Goal: Information Seeking & Learning: Learn about a topic

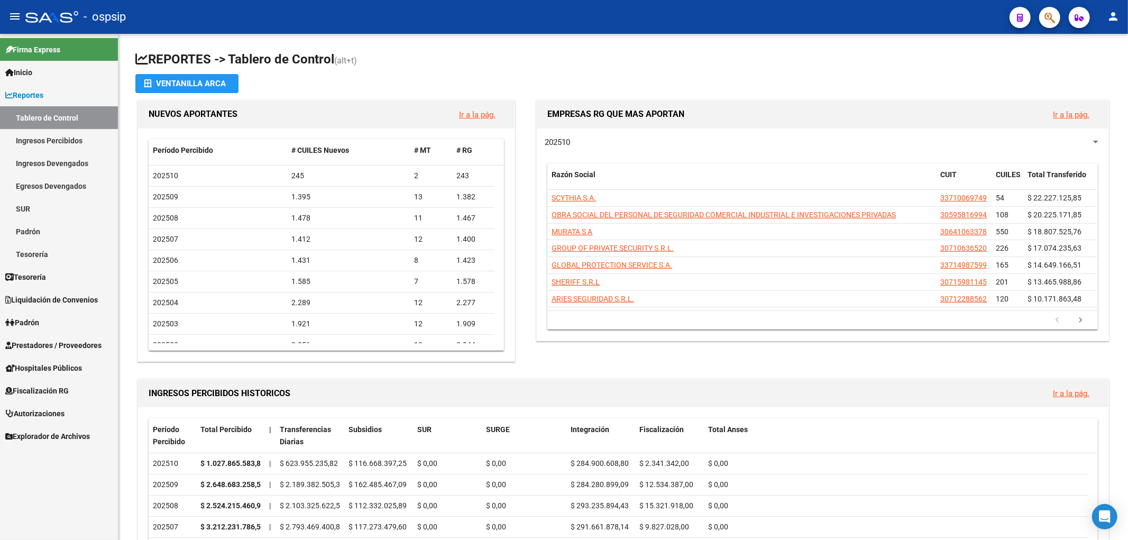
click at [33, 391] on span "Fiscalización RG" at bounding box center [36, 391] width 63 height 12
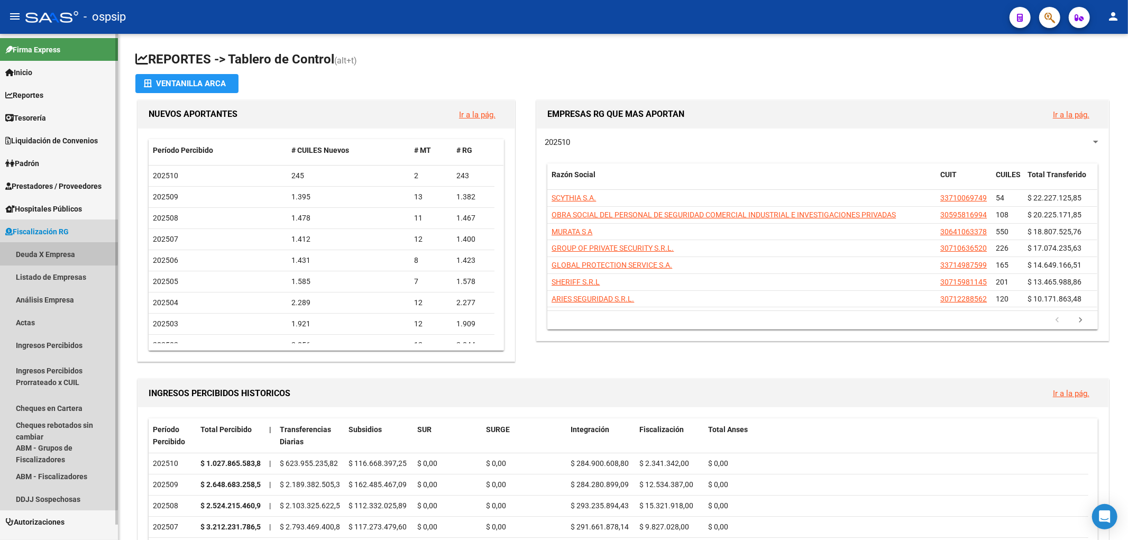
click at [39, 251] on link "Deuda X Empresa" at bounding box center [59, 254] width 118 height 23
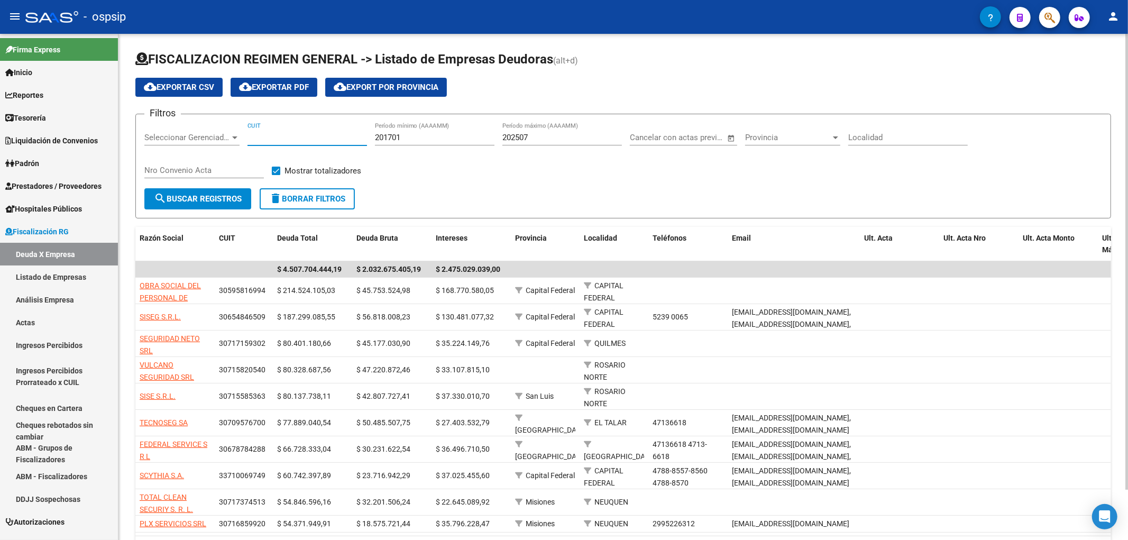
click at [261, 134] on input "CUIT" at bounding box center [306, 138] width 119 height 10
click at [194, 133] on span "Seleccionar Gerenciador" at bounding box center [187, 138] width 86 height 10
type input "gp"
click at [256, 137] on mat-icon "close" at bounding box center [258, 137] width 13 height 13
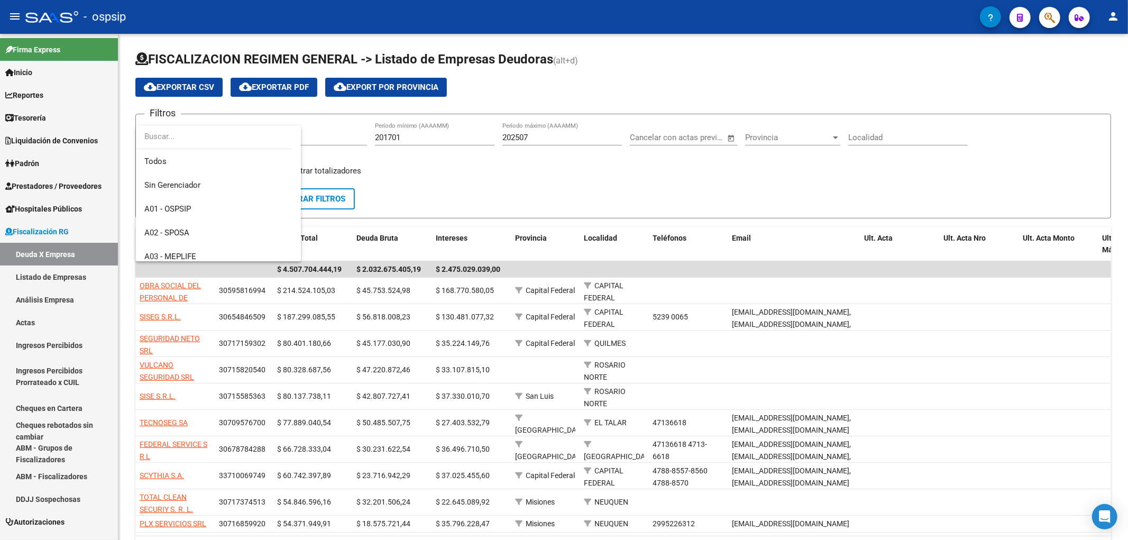
click at [32, 295] on div at bounding box center [564, 270] width 1128 height 540
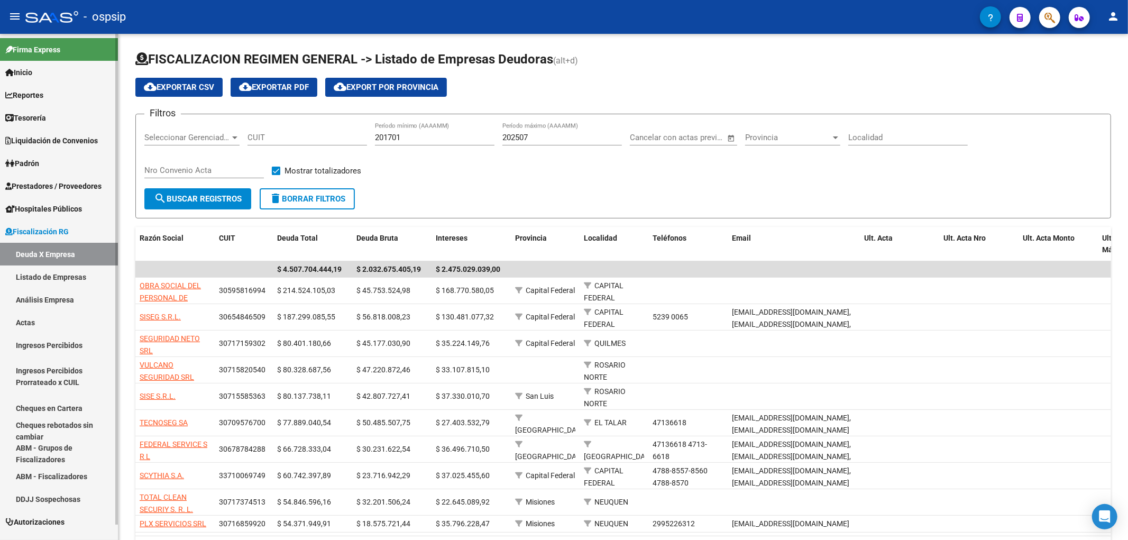
click at [46, 273] on link "Listado de Empresas" at bounding box center [59, 276] width 118 height 23
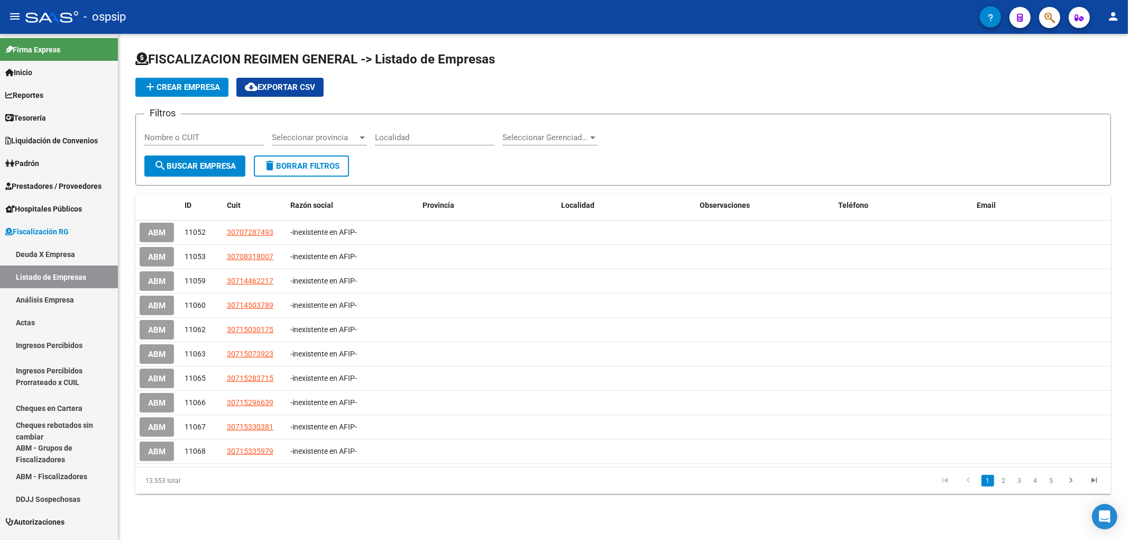
click at [165, 135] on input "Nombre o CUIT" at bounding box center [203, 138] width 119 height 10
type input "gp seguri"
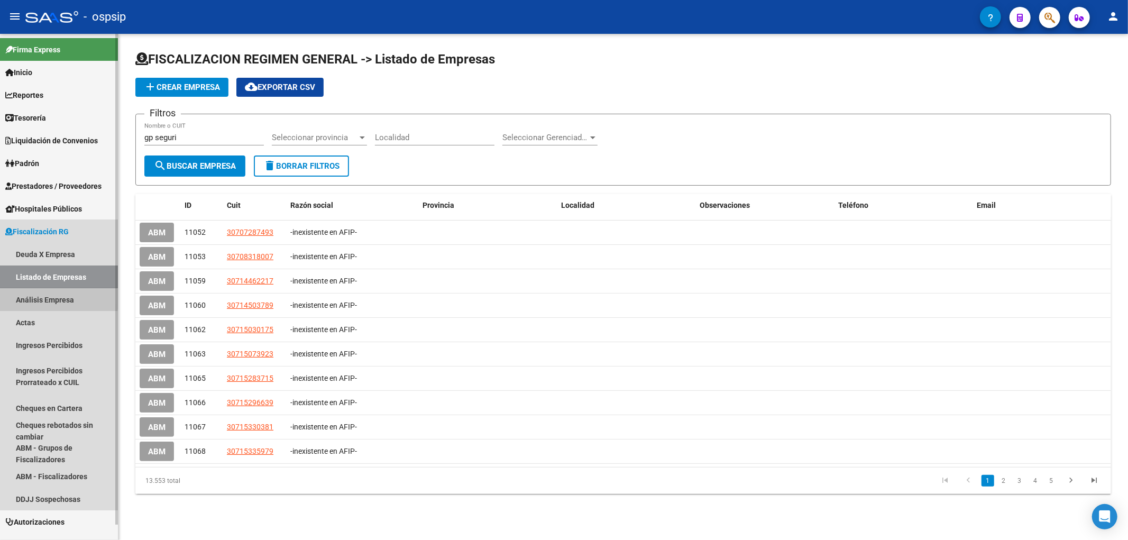
click at [31, 299] on link "Análisis Empresa" at bounding box center [59, 299] width 118 height 23
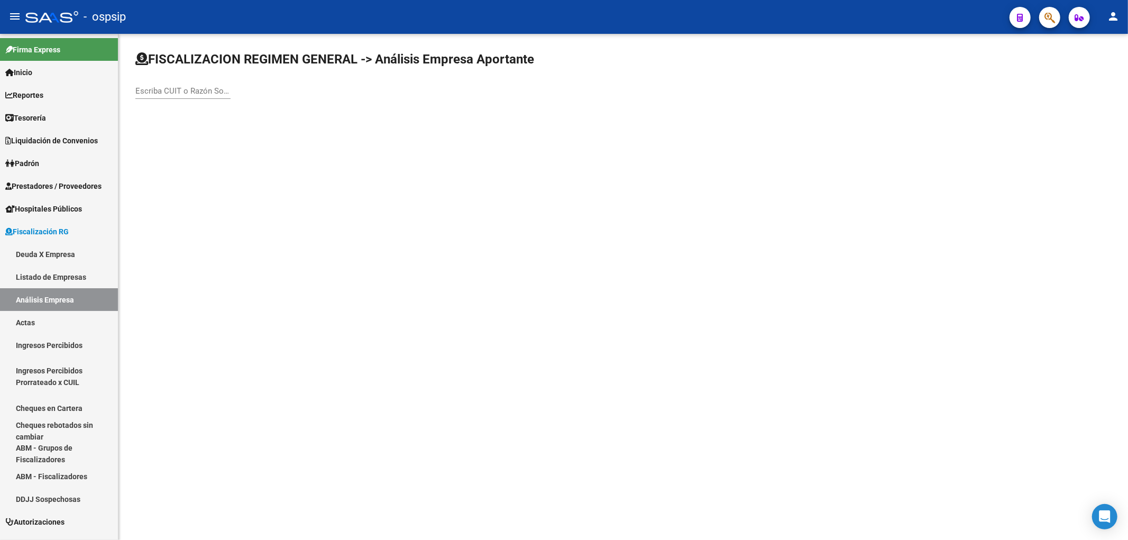
click at [148, 90] on input "Escriba CUIT o Razón Social para buscar" at bounding box center [182, 91] width 95 height 10
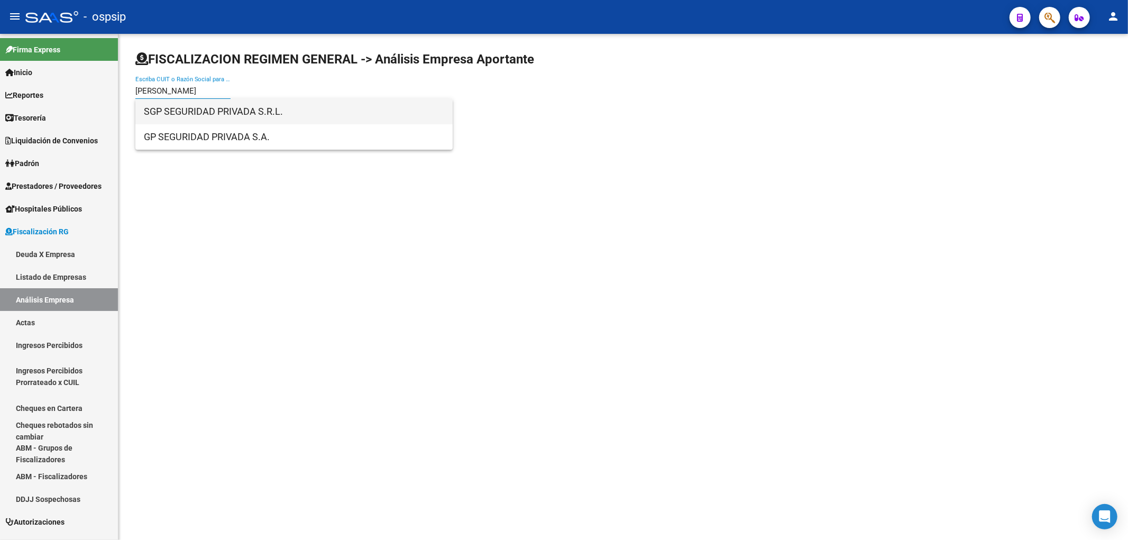
type input "[PERSON_NAME]"
click at [178, 106] on span "SGP SEGURIDAD PRIVADA S.R.L." at bounding box center [294, 111] width 300 height 25
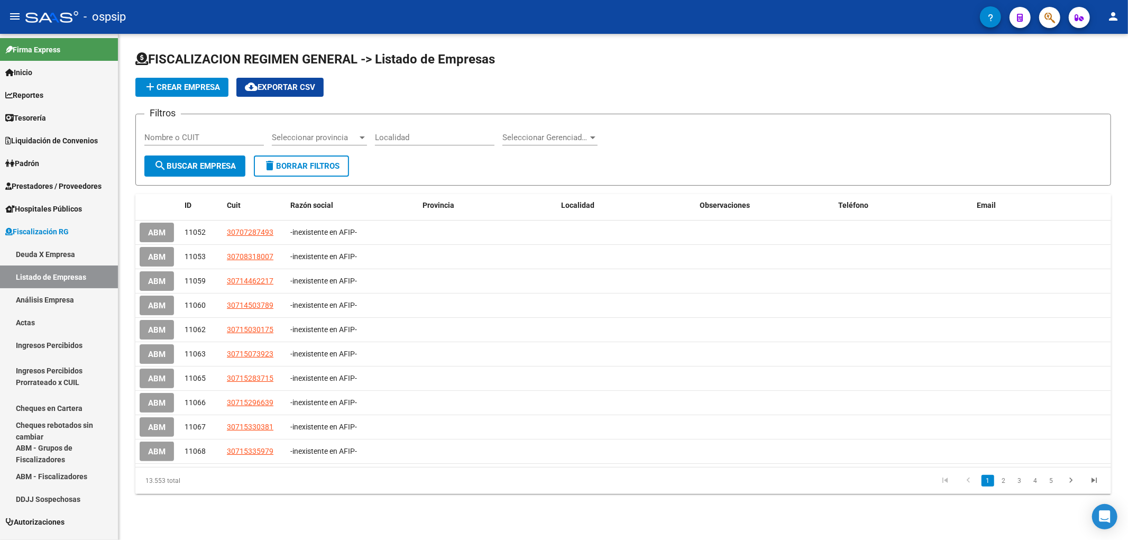
click at [157, 134] on input "Nombre o CUIT" at bounding box center [203, 138] width 119 height 10
type input "[PERSON_NAME]"
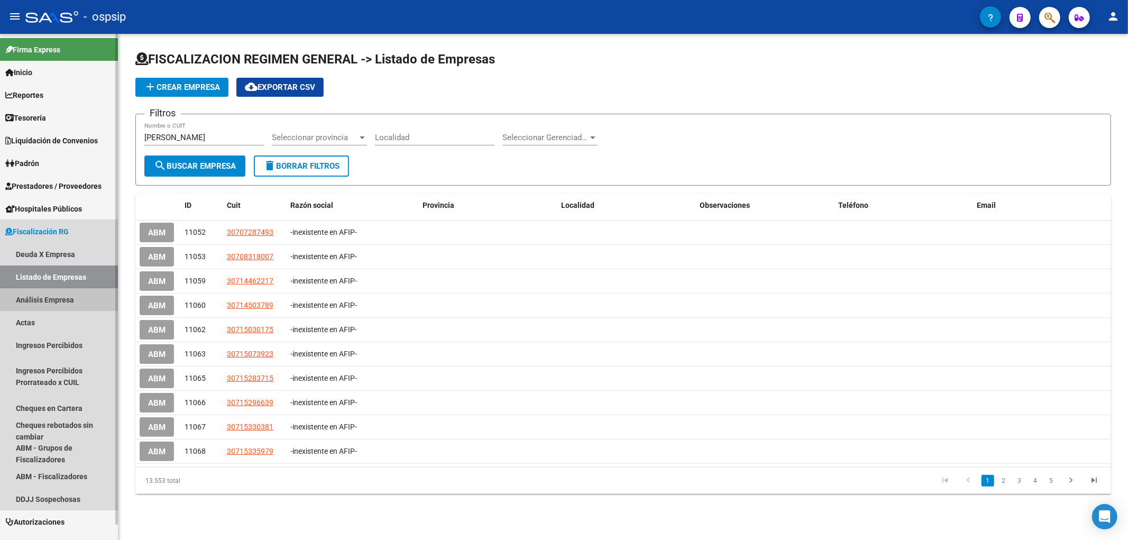
click at [34, 297] on link "Análisis Empresa" at bounding box center [59, 299] width 118 height 23
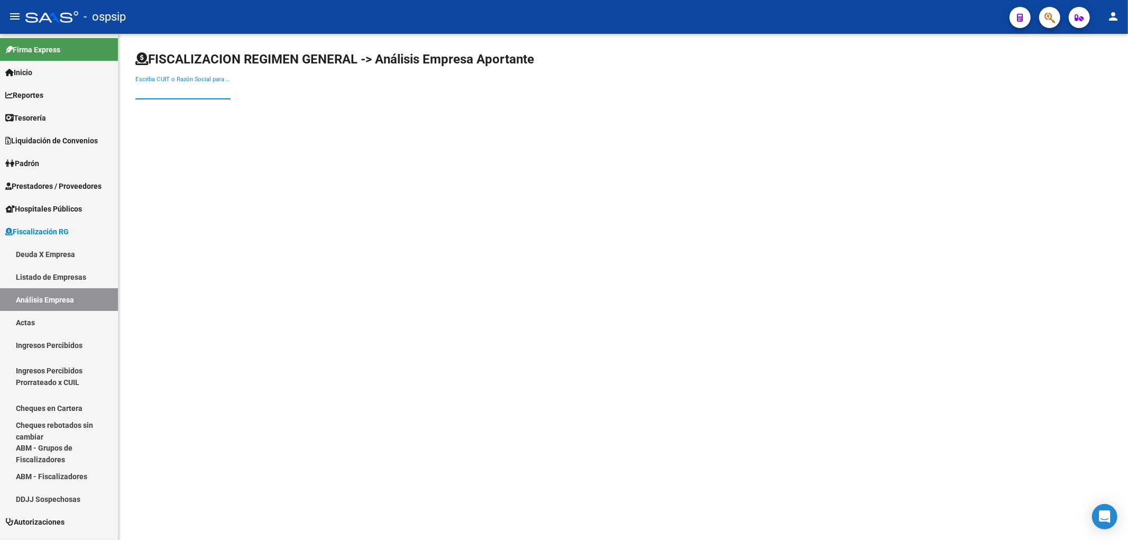
click at [157, 90] on input "Escriba CUIT o Razón Social para buscar" at bounding box center [182, 91] width 95 height 10
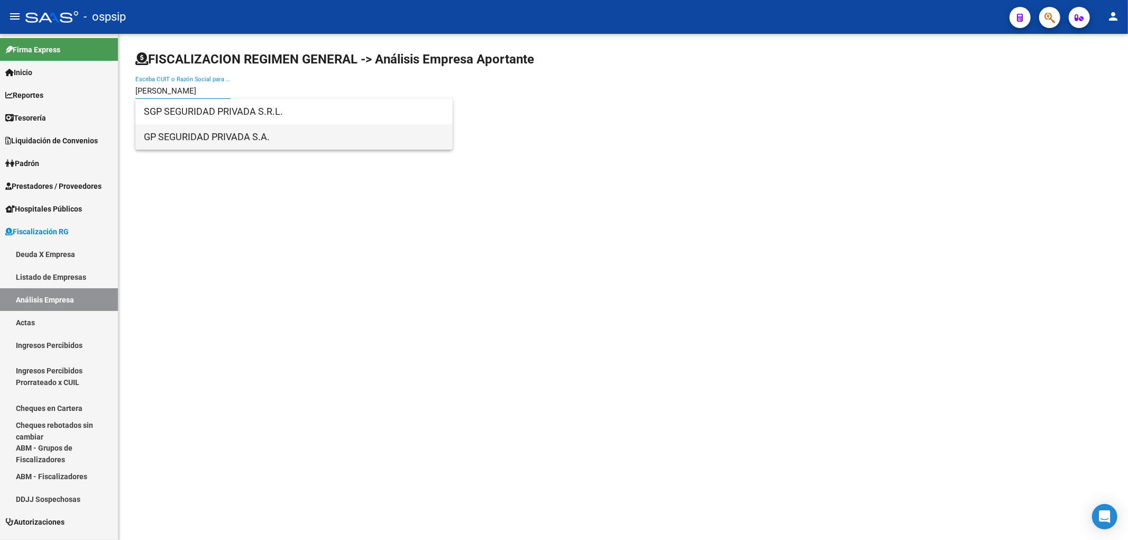
type input "[PERSON_NAME]"
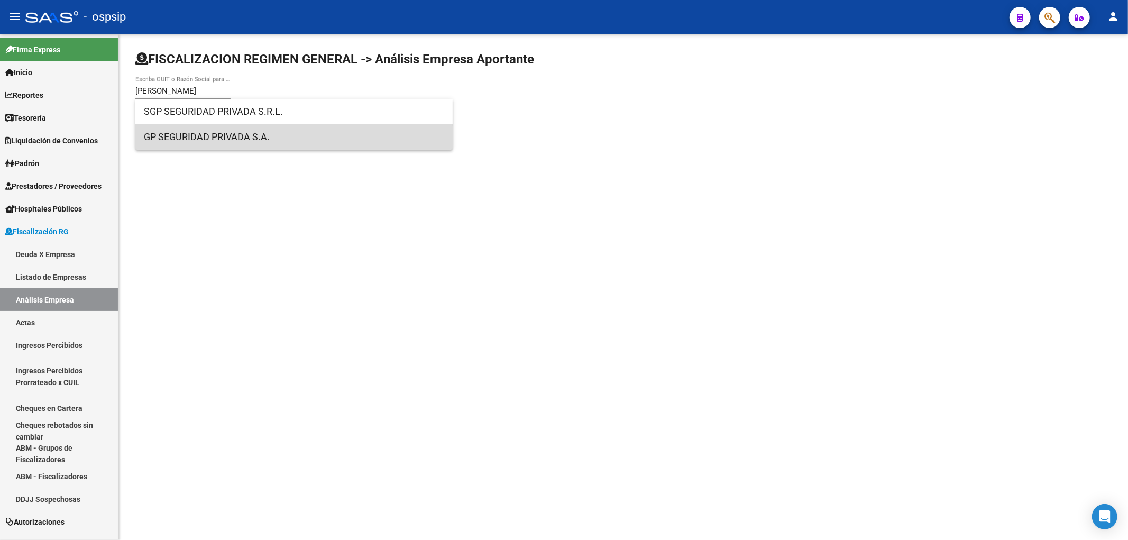
click at [173, 137] on span "GP SEGURIDAD PRIVADA S.A." at bounding box center [294, 136] width 300 height 25
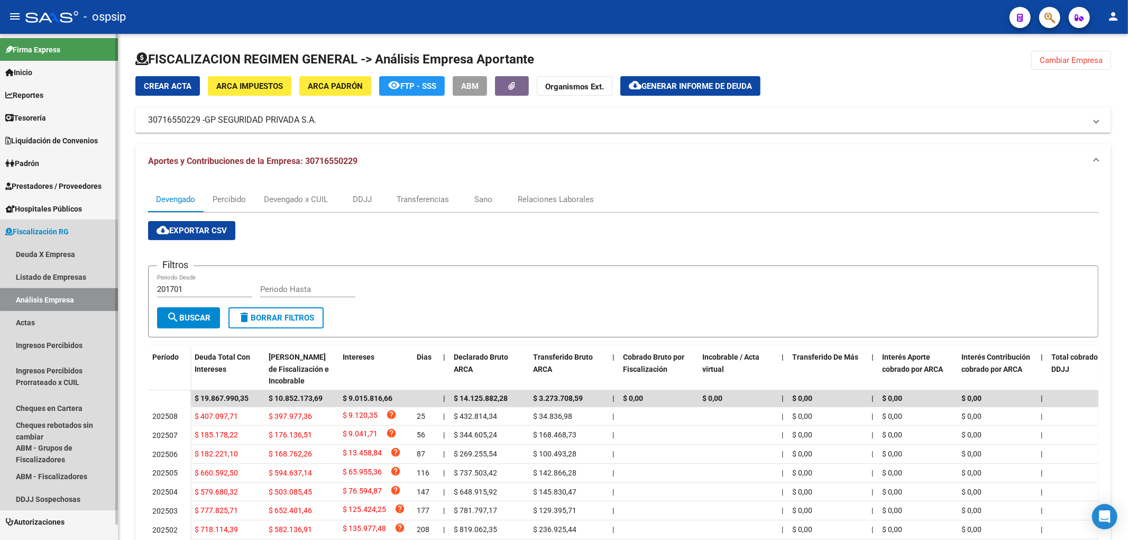
click at [25, 301] on link "Análisis Empresa" at bounding box center [59, 299] width 118 height 23
click at [22, 320] on link "Actas" at bounding box center [59, 322] width 118 height 23
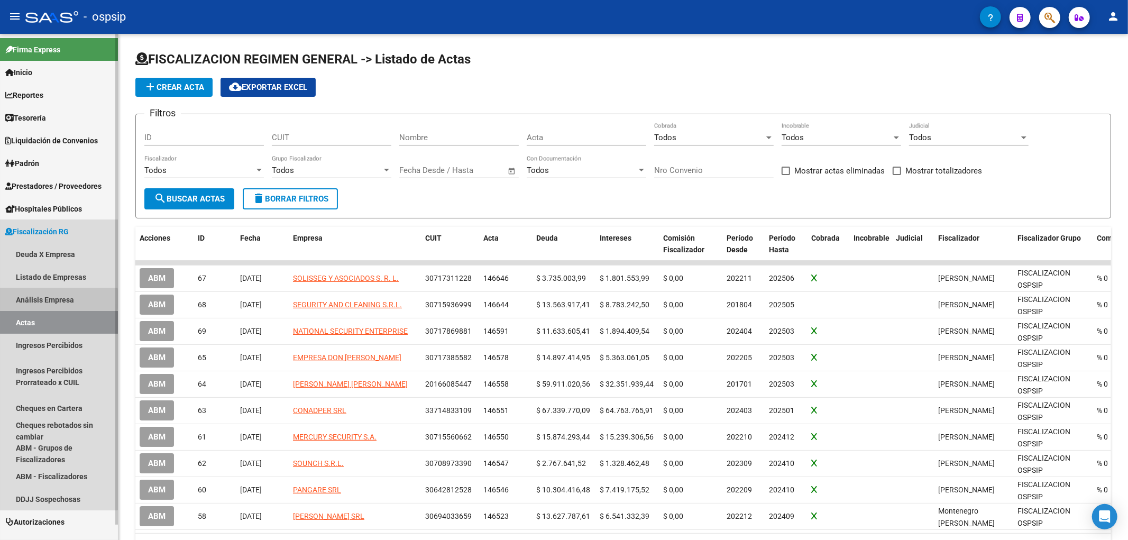
click at [24, 299] on link "Análisis Empresa" at bounding box center [59, 299] width 118 height 23
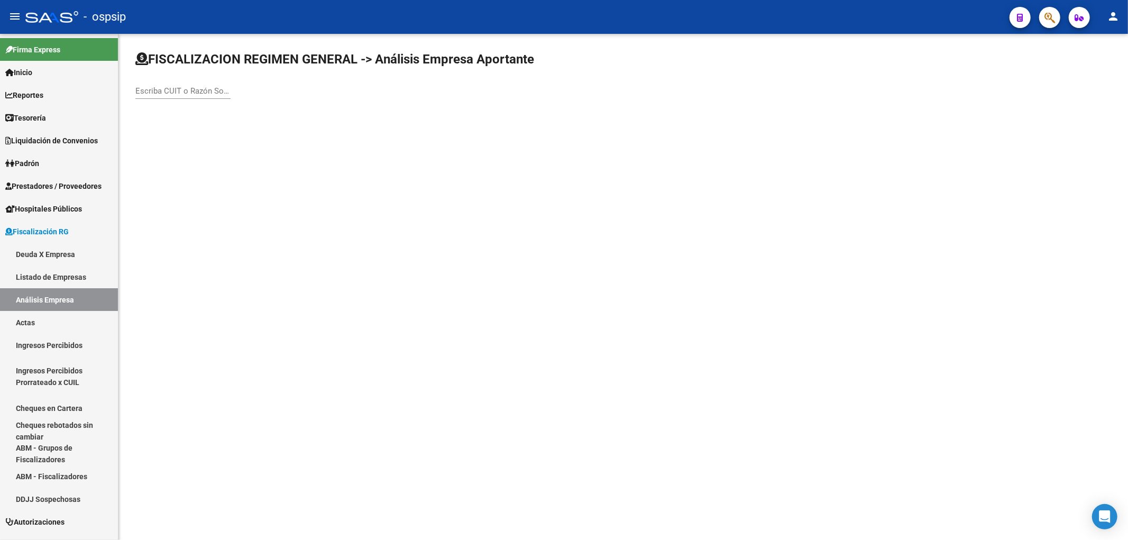
click at [159, 90] on input "Escriba CUIT o Razón Social para buscar" at bounding box center [182, 91] width 95 height 10
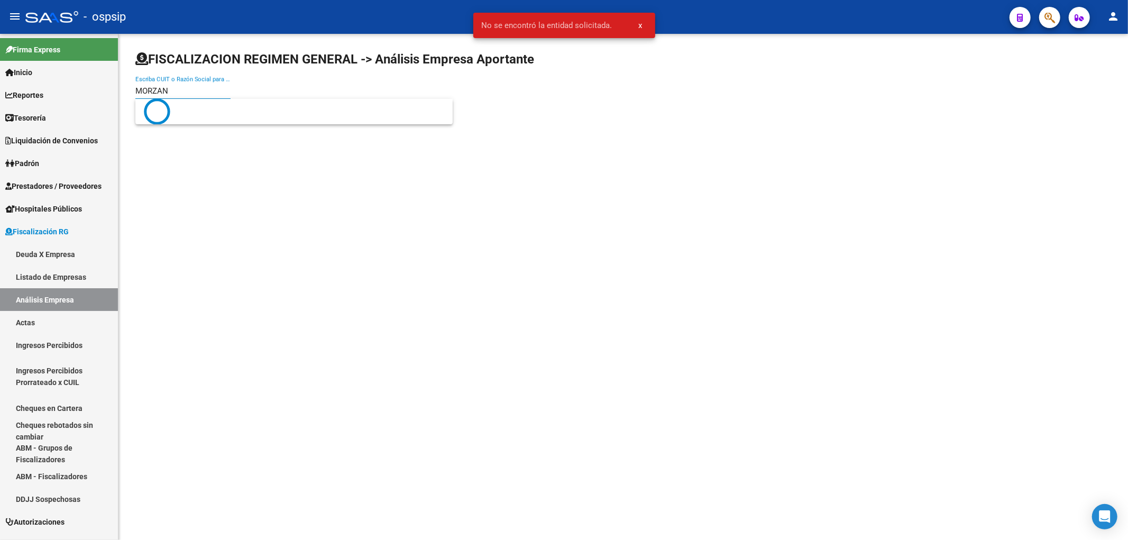
type input "MORZAN"
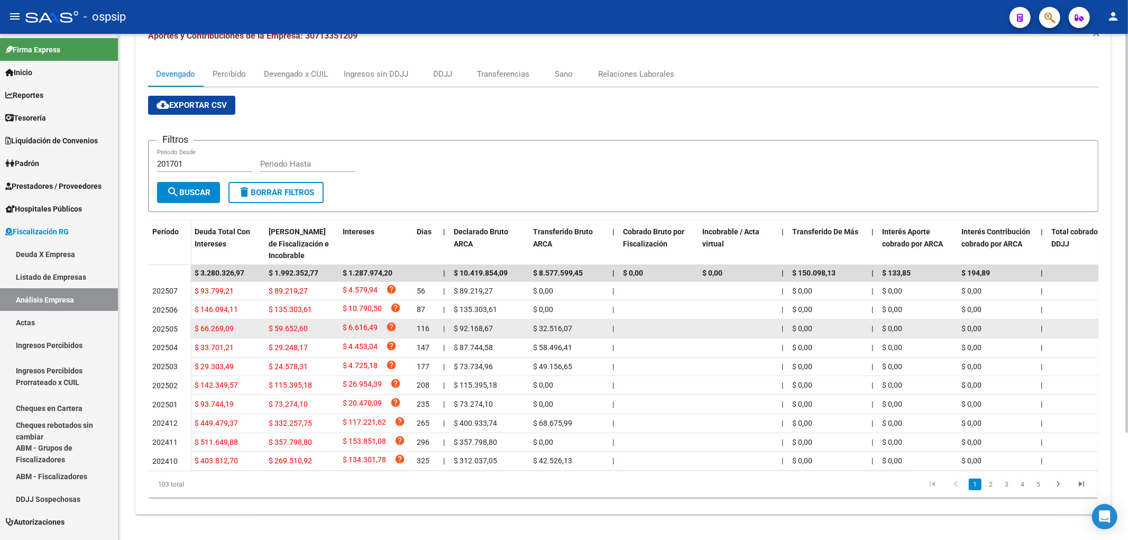
scroll to position [77, 0]
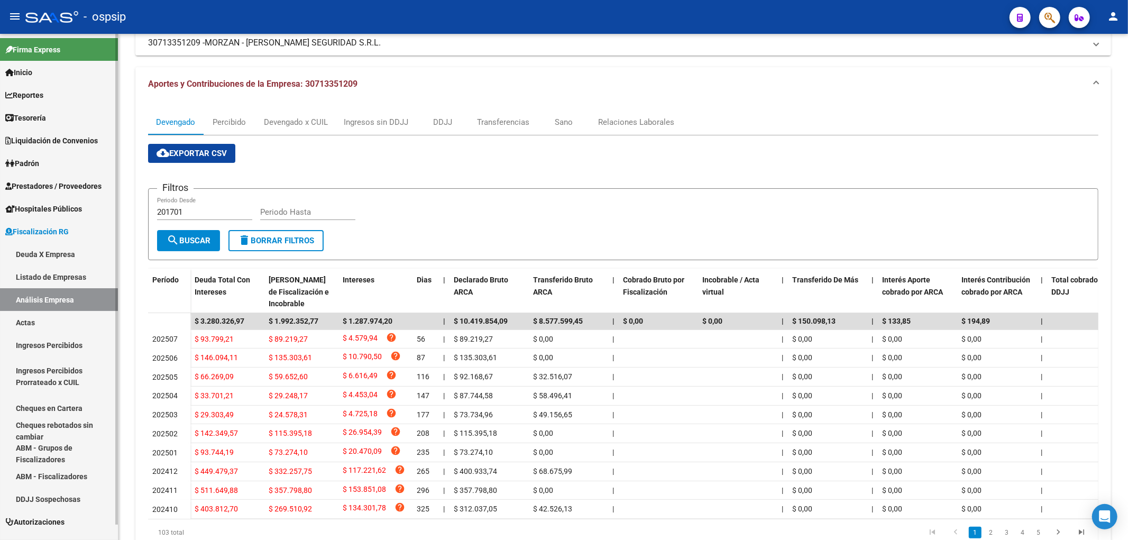
click at [18, 278] on link "Listado de Empresas" at bounding box center [59, 276] width 118 height 23
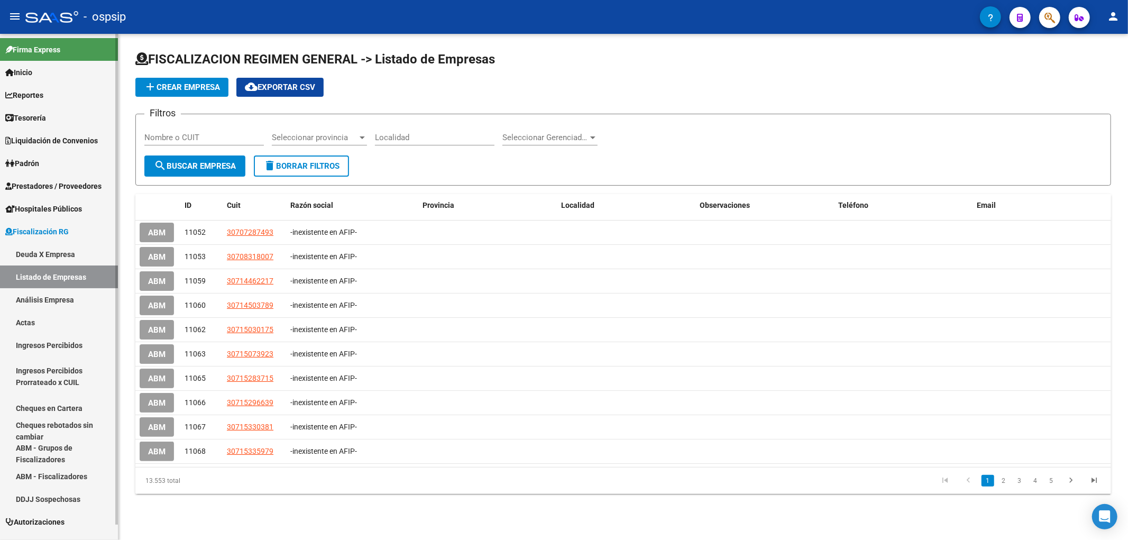
click at [25, 296] on link "Análisis Empresa" at bounding box center [59, 299] width 118 height 23
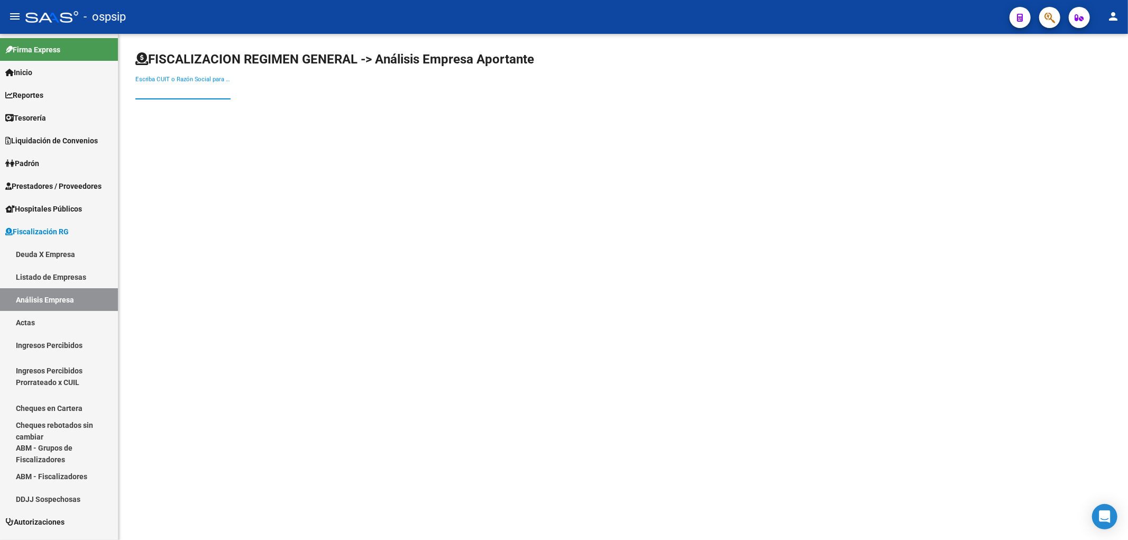
click at [152, 90] on input "Escriba CUIT o Razón Social para buscar" at bounding box center [182, 91] width 95 height 10
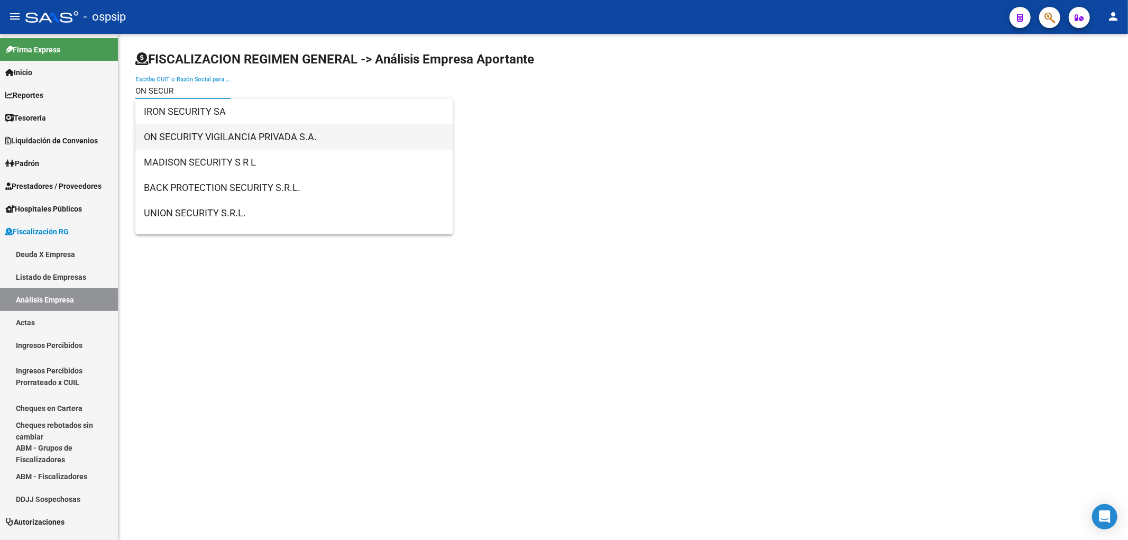
type input "ON SECUR"
click at [196, 133] on span "ON SECURITY VIGILANCIA PRIVADA S.A." at bounding box center [294, 136] width 300 height 25
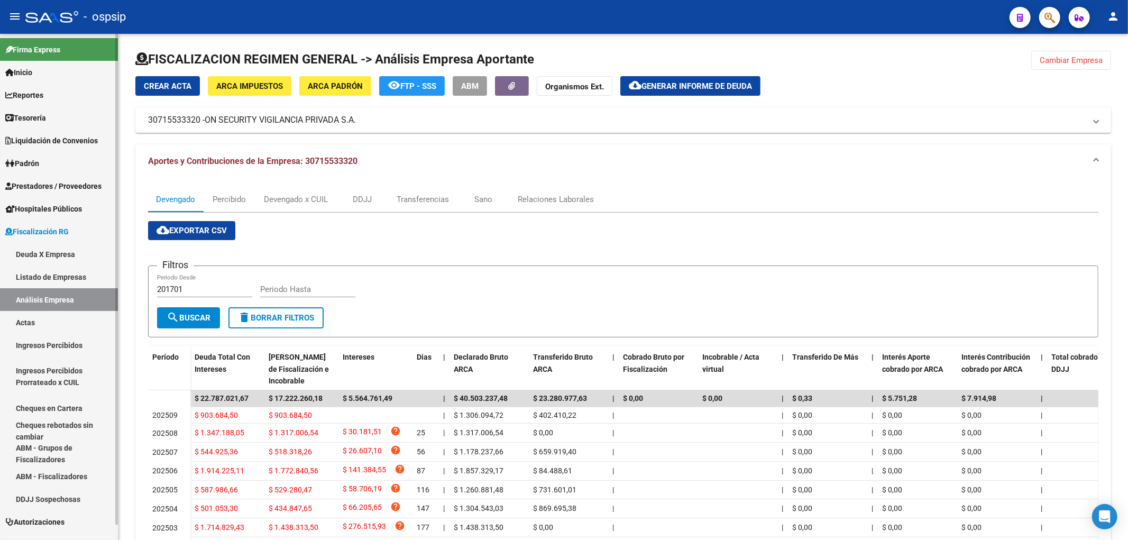
click at [27, 342] on link "Ingresos Percibidos" at bounding box center [59, 345] width 118 height 23
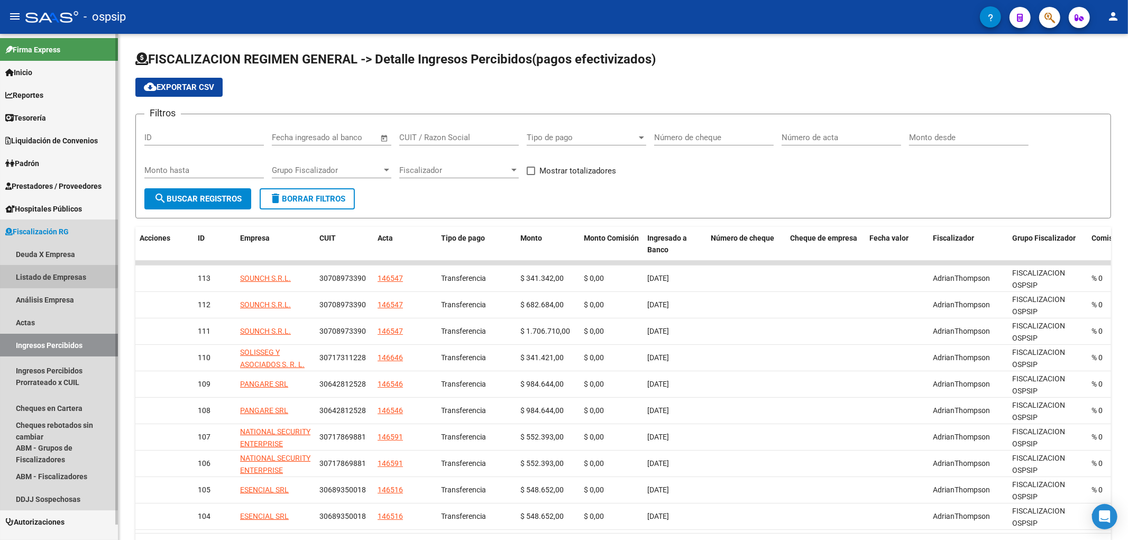
click at [27, 267] on link "Listado de Empresas" at bounding box center [59, 276] width 118 height 23
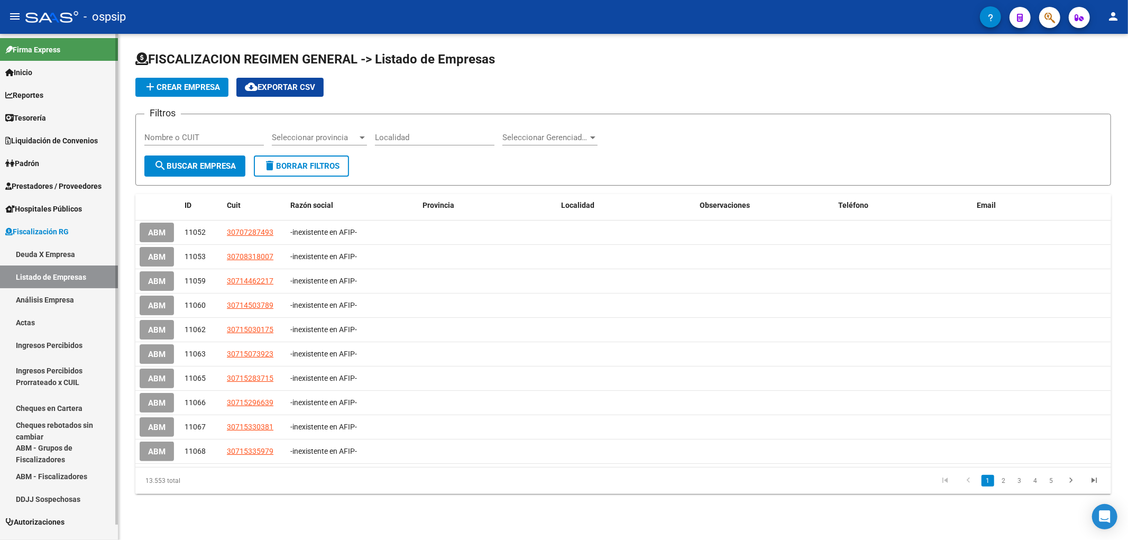
click at [27, 250] on link "Deuda X Empresa" at bounding box center [59, 254] width 118 height 23
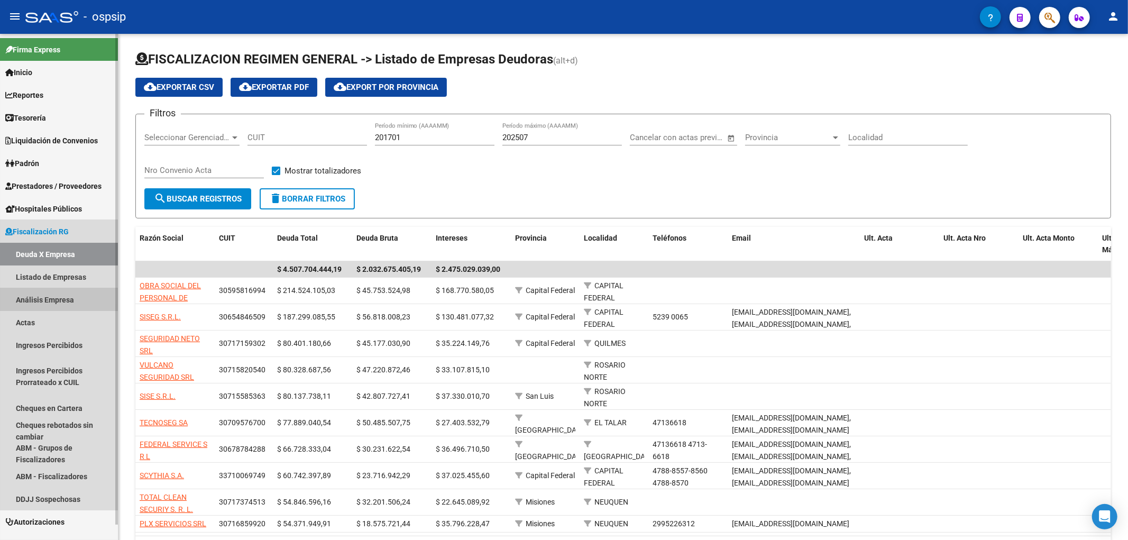
click at [25, 298] on link "Análisis Empresa" at bounding box center [59, 299] width 118 height 23
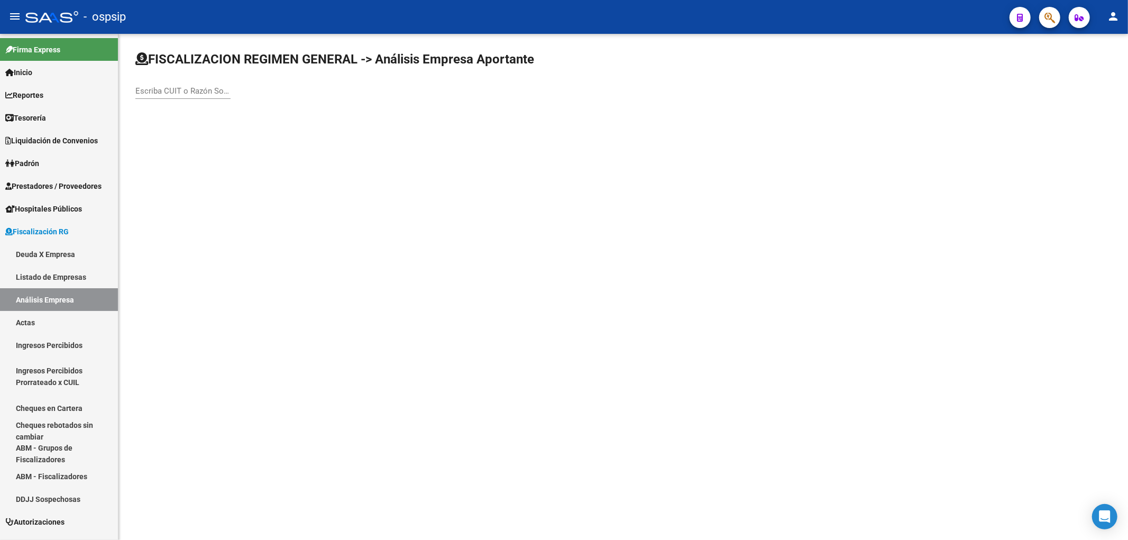
click at [151, 96] on input "Escriba CUIT o Razón Social para buscar" at bounding box center [182, 91] width 95 height 10
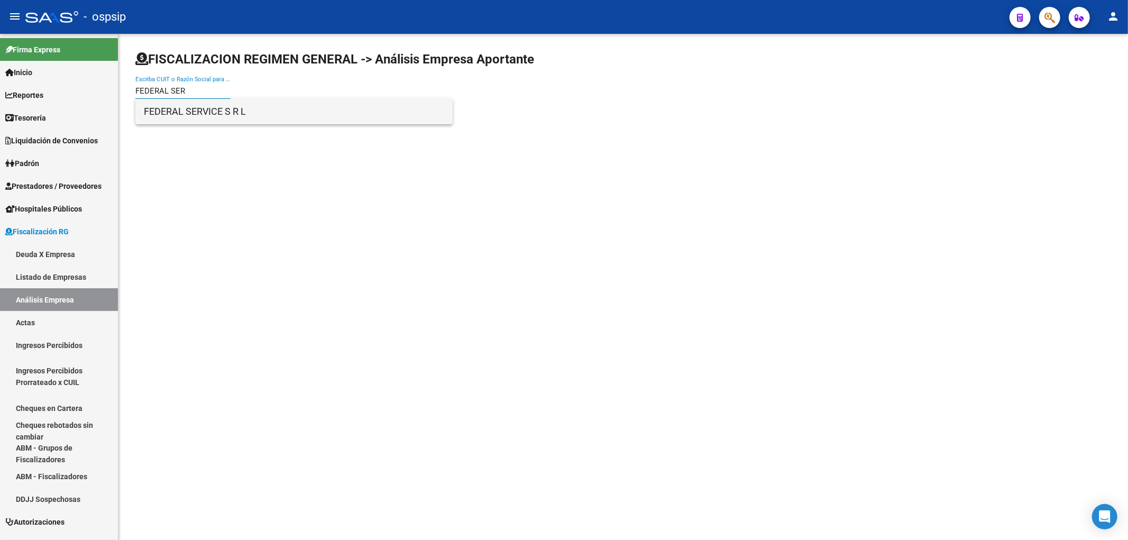
type input "FEDERAL SER"
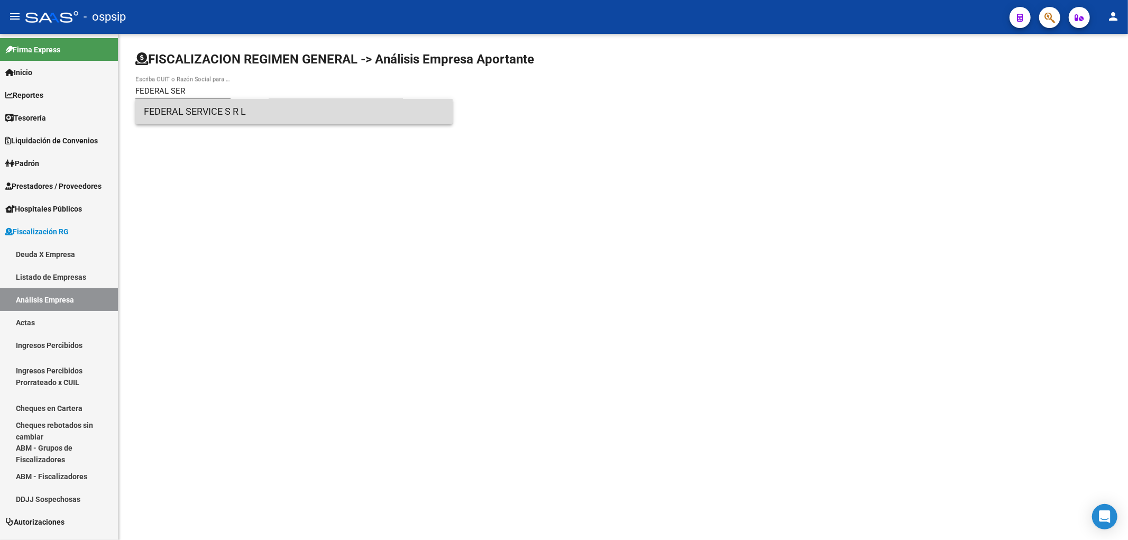
click at [159, 113] on span "FEDERAL SERVICE S R L" at bounding box center [294, 111] width 300 height 25
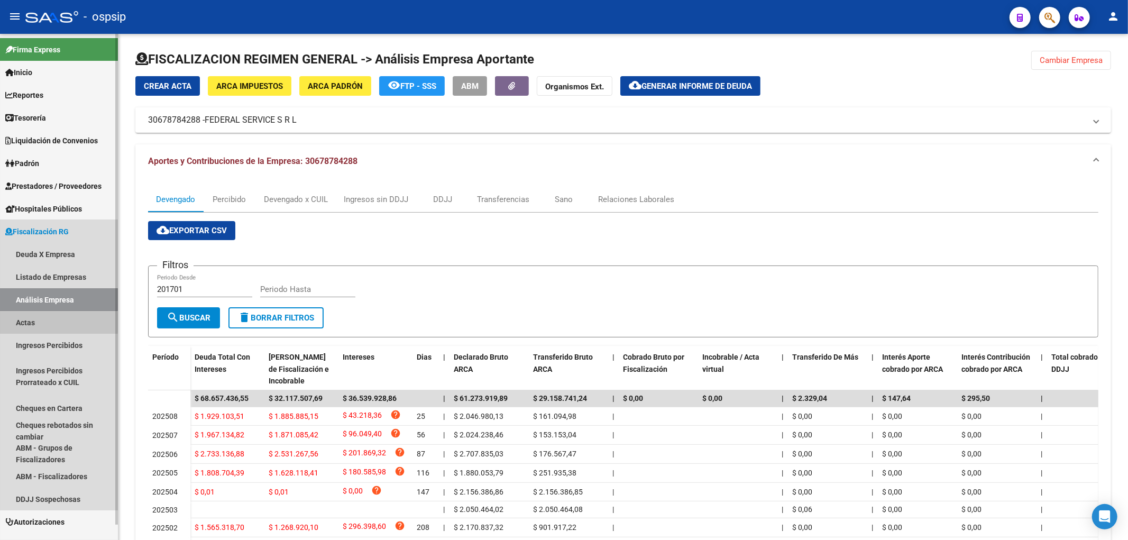
click at [25, 323] on link "Actas" at bounding box center [59, 322] width 118 height 23
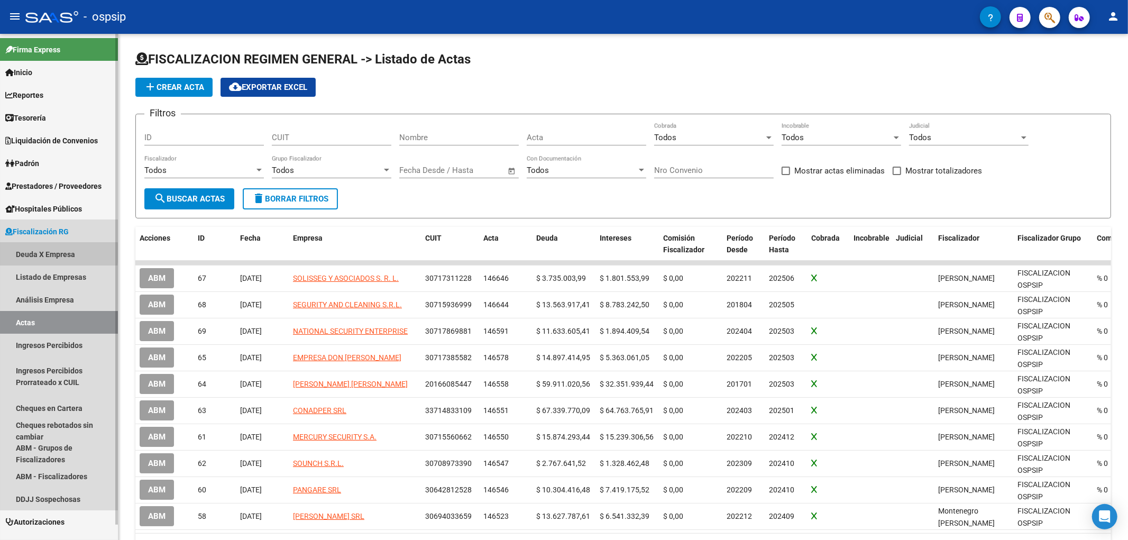
click at [25, 253] on link "Deuda X Empresa" at bounding box center [59, 254] width 118 height 23
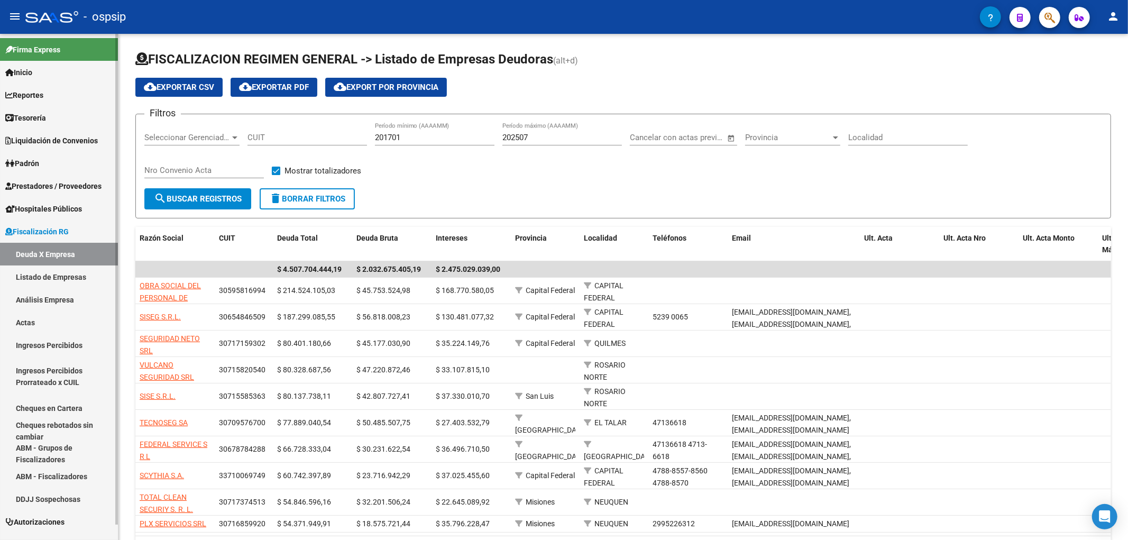
click at [25, 297] on link "Análisis Empresa" at bounding box center [59, 299] width 118 height 23
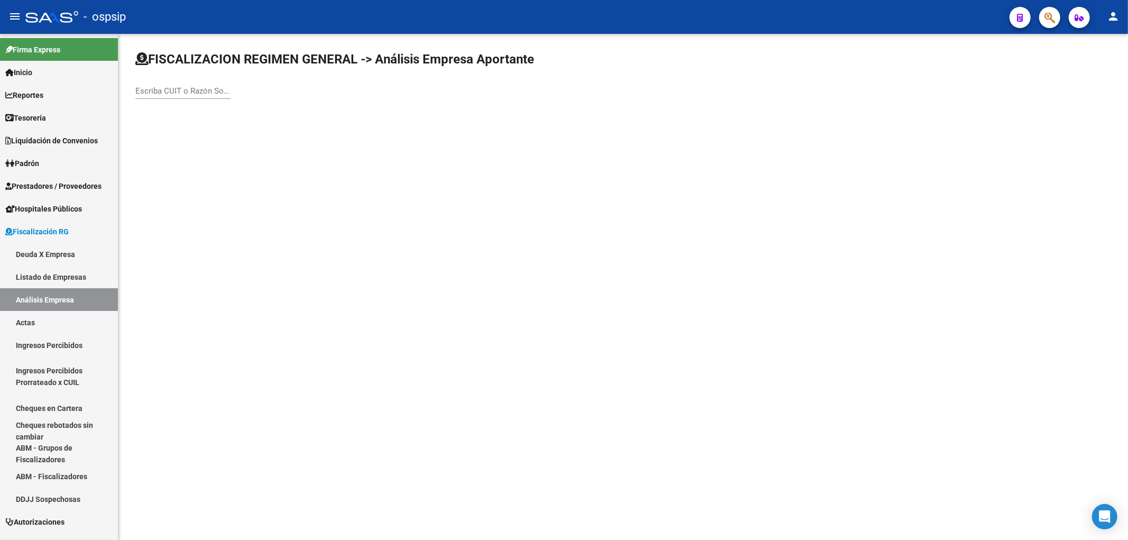
click at [160, 89] on input "Escriba CUIT o Razón Social para buscar" at bounding box center [182, 91] width 95 height 10
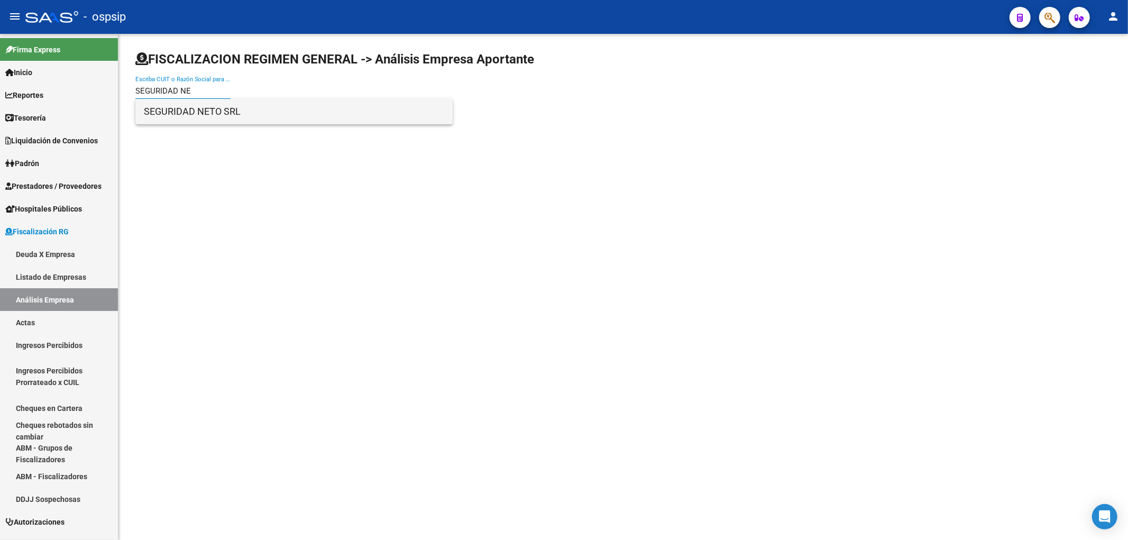
type input "SEGURIDAD NE"
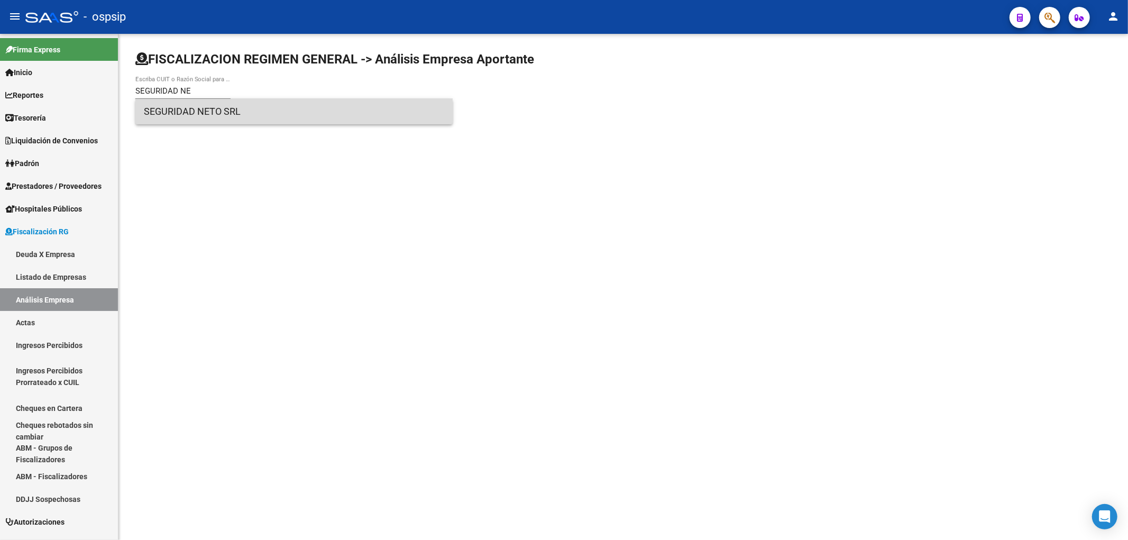
click at [170, 113] on span "SEGURIDAD NETO SRL" at bounding box center [294, 111] width 300 height 25
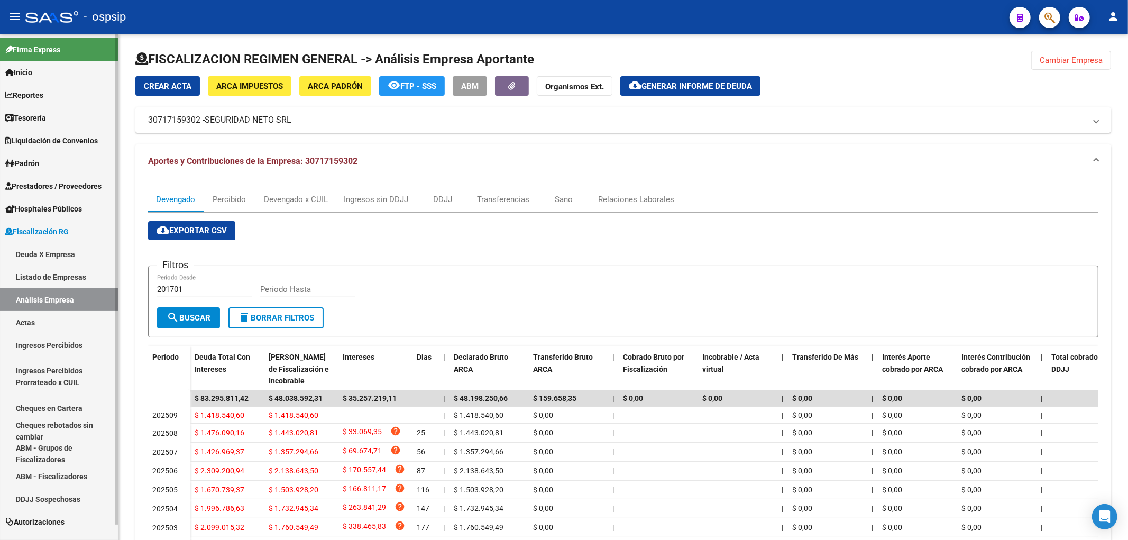
click at [20, 320] on link "Actas" at bounding box center [59, 322] width 118 height 23
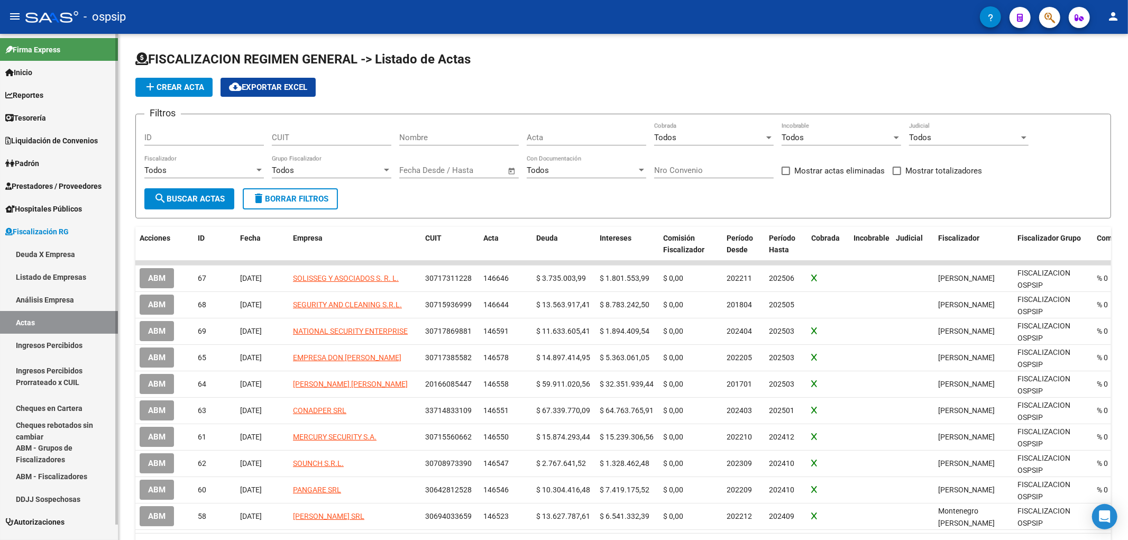
click at [23, 300] on link "Análisis Empresa" at bounding box center [59, 299] width 118 height 23
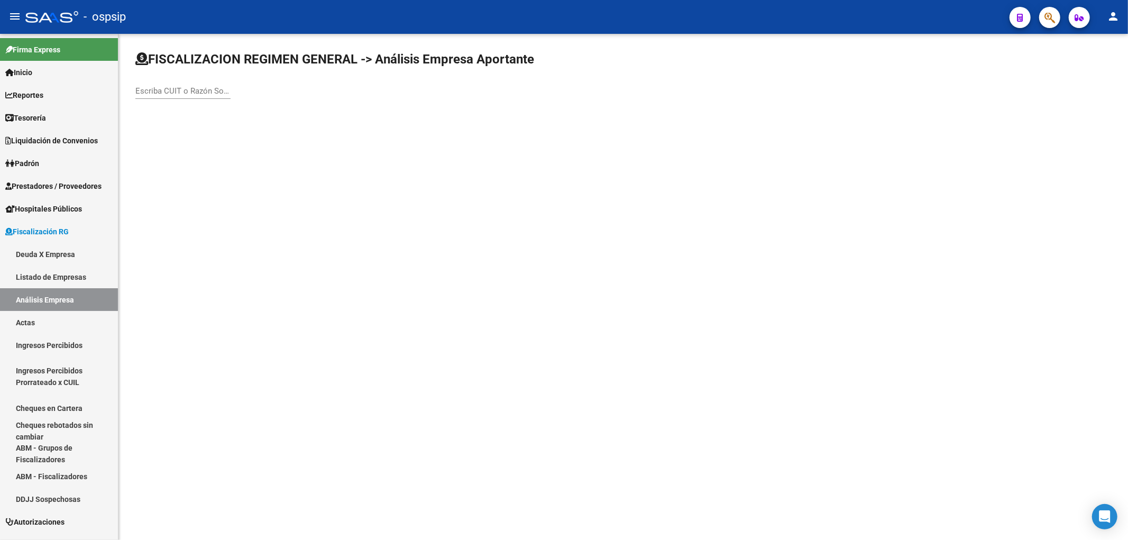
click at [155, 89] on input "Escriba CUIT o Razón Social para buscar" at bounding box center [182, 91] width 95 height 10
click at [141, 93] on input "C 130" at bounding box center [182, 91] width 95 height 10
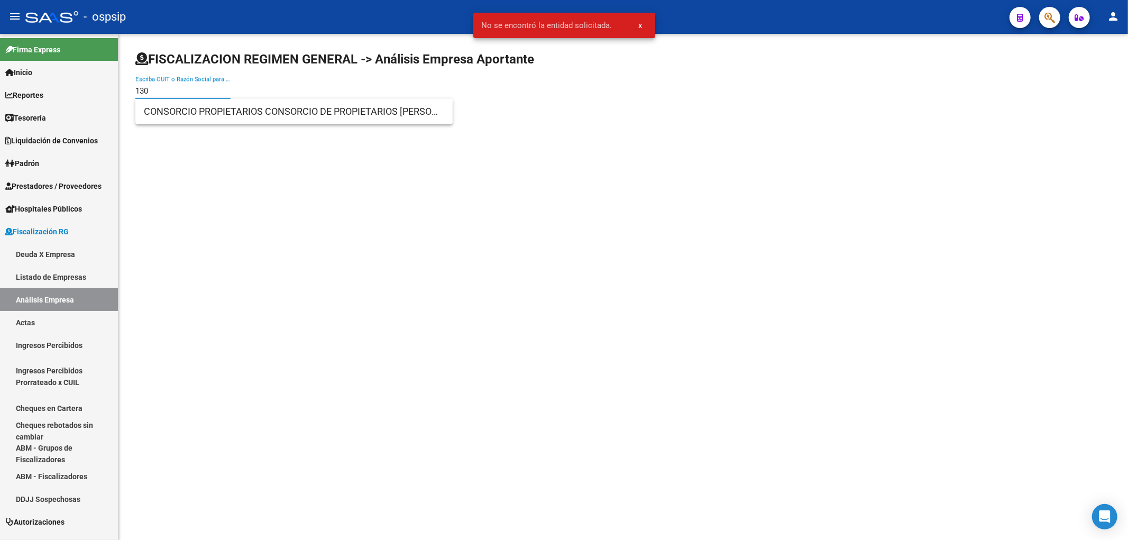
drag, startPoint x: 156, startPoint y: 88, endPoint x: 128, endPoint y: 88, distance: 27.5
click at [128, 88] on div "FISCALIZACION REGIMEN GENERAL -> Análisis Empresa Aportante 130 Escriba CUIT o …" at bounding box center [622, 84] width 1009 height 100
type input "C130"
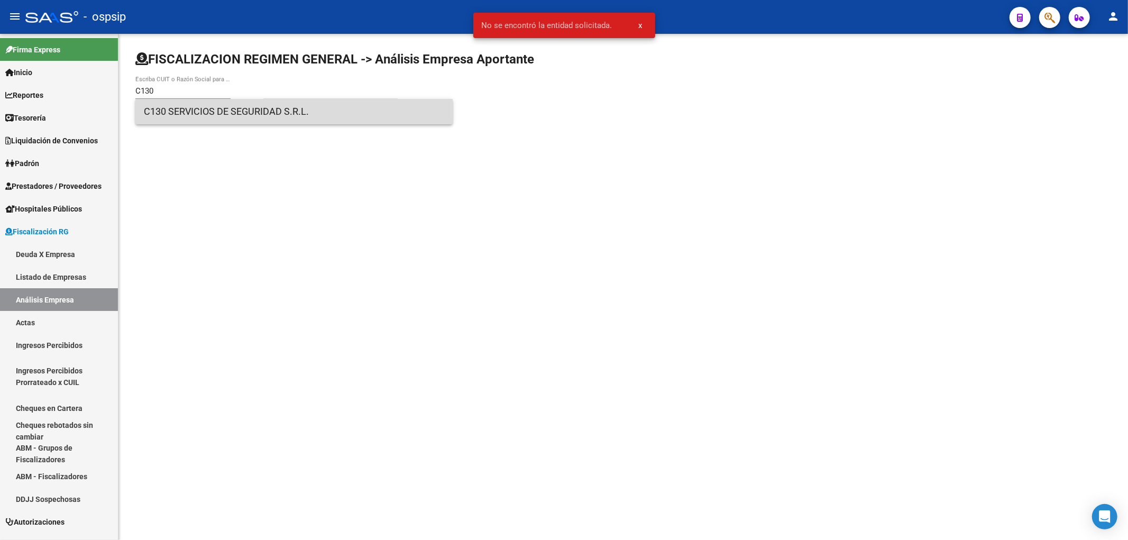
click at [157, 109] on span "C130 SERVICIOS DE SEGURIDAD S.R.L." at bounding box center [294, 111] width 300 height 25
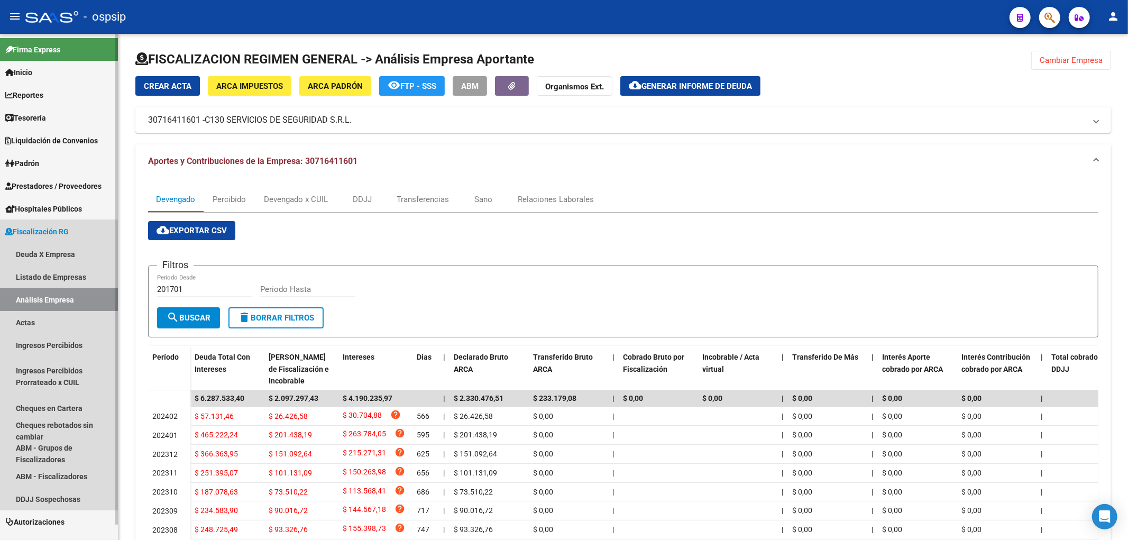
click at [23, 297] on link "Análisis Empresa" at bounding box center [59, 299] width 118 height 23
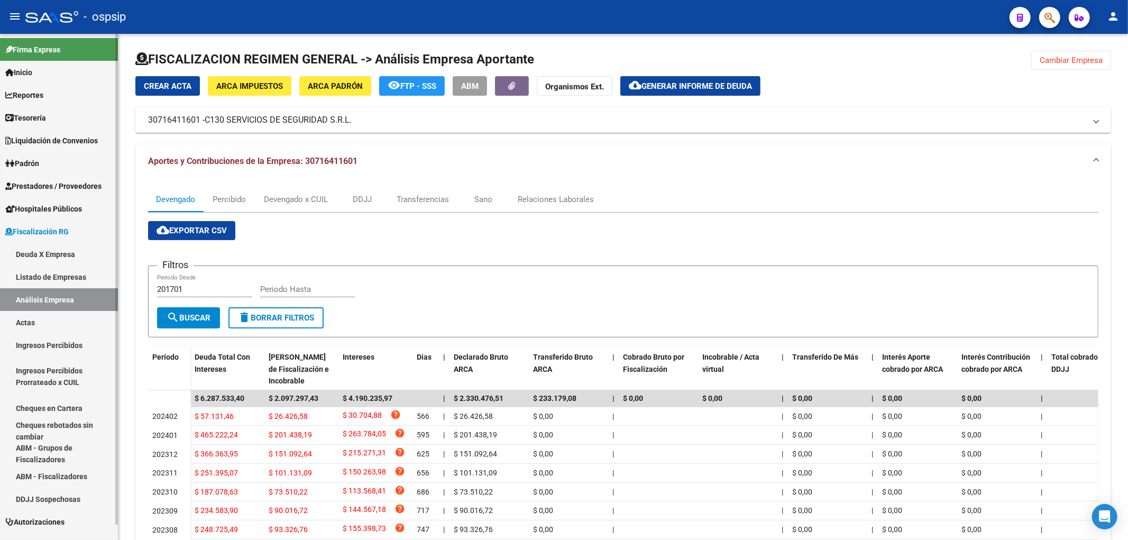
click at [23, 274] on link "Listado de Empresas" at bounding box center [59, 276] width 118 height 23
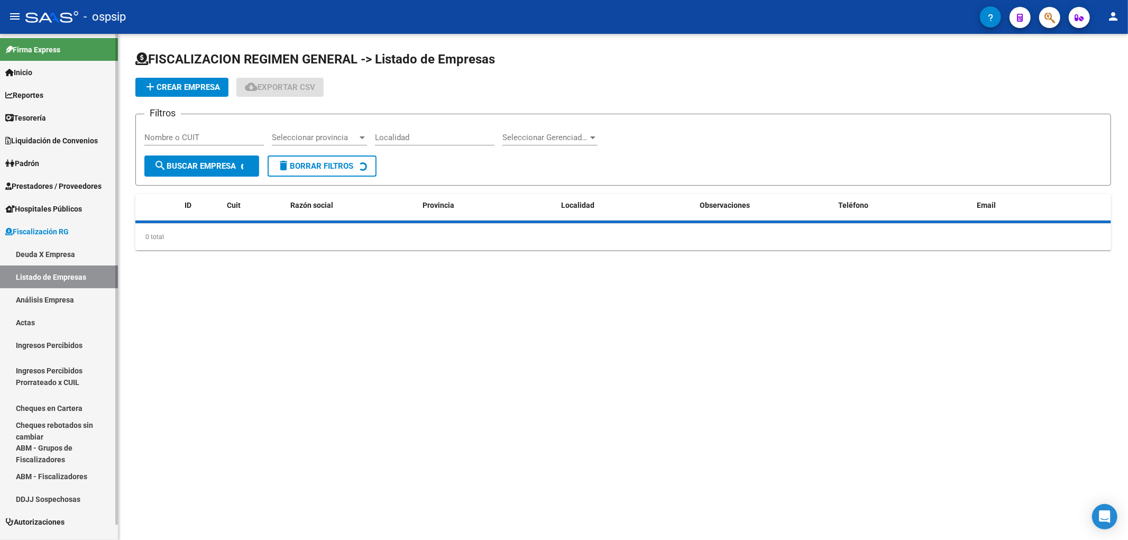
click at [22, 295] on link "Análisis Empresa" at bounding box center [59, 299] width 118 height 23
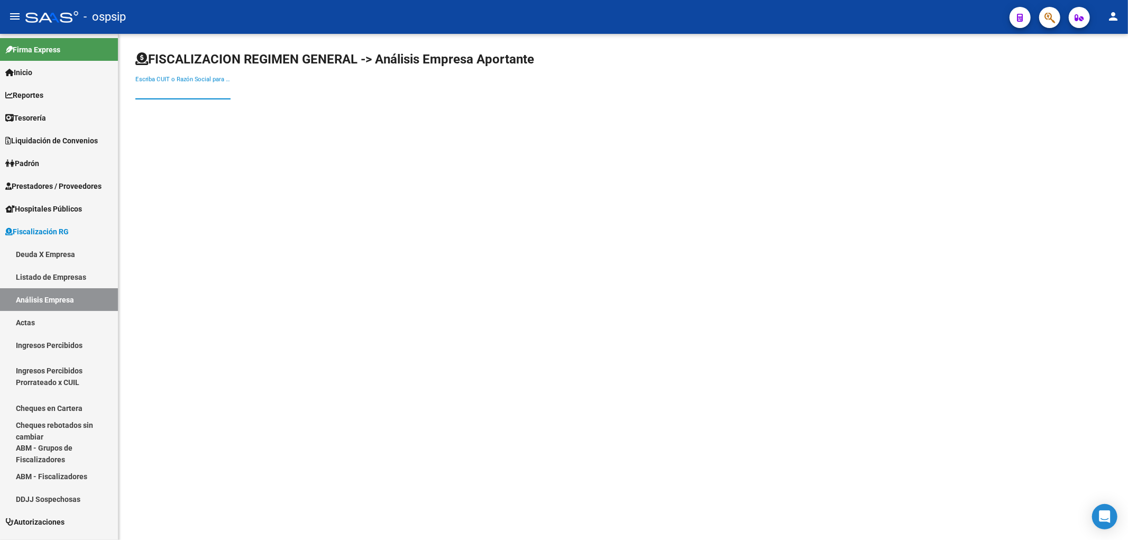
click at [150, 90] on input "Escriba CUIT o Razón Social para buscar" at bounding box center [182, 91] width 95 height 10
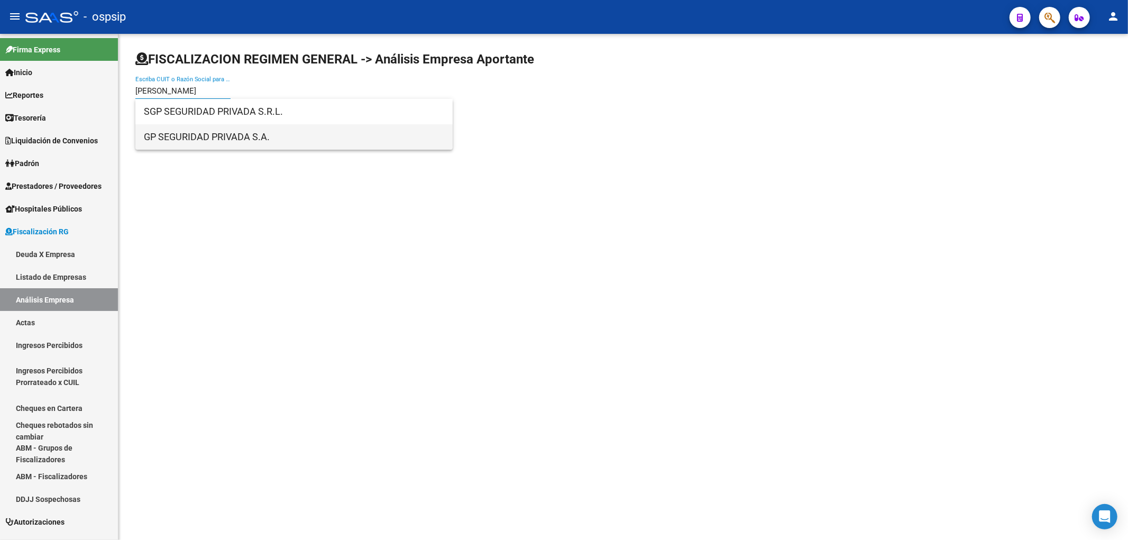
type input "[PERSON_NAME]"
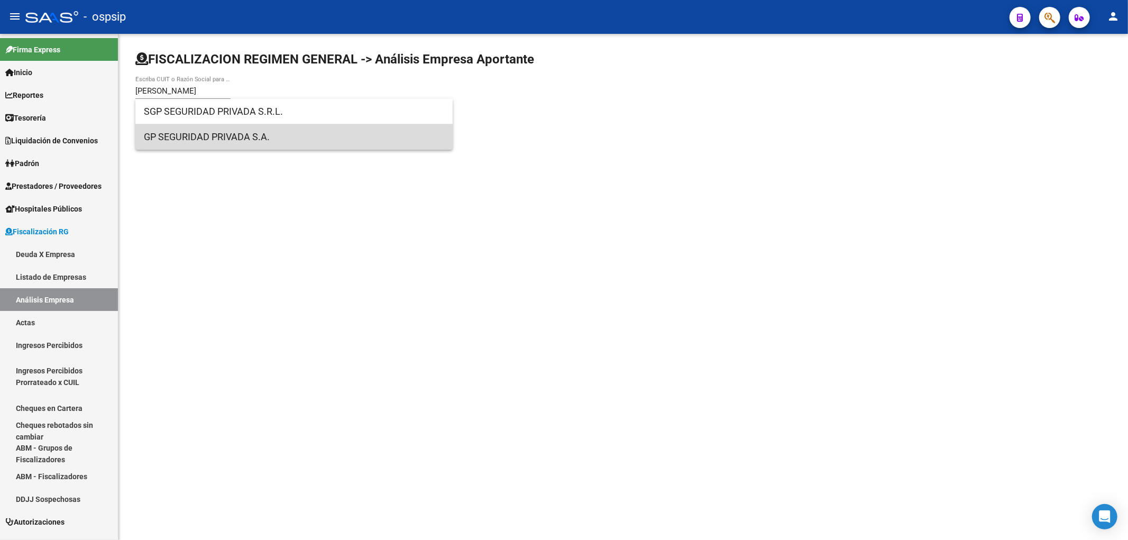
click at [166, 135] on span "GP SEGURIDAD PRIVADA S.A." at bounding box center [294, 136] width 300 height 25
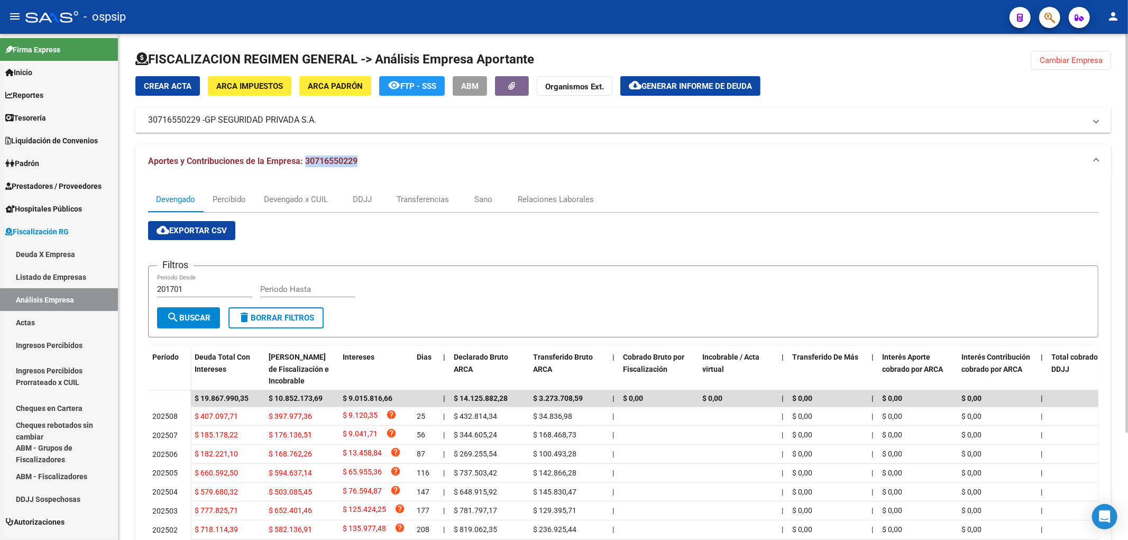
drag, startPoint x: 357, startPoint y: 159, endPoint x: 307, endPoint y: 170, distance: 52.0
click at [307, 170] on mat-expansion-panel-header "Aportes y Contribuciones de la Empresa: 30716550229" at bounding box center [623, 161] width 976 height 34
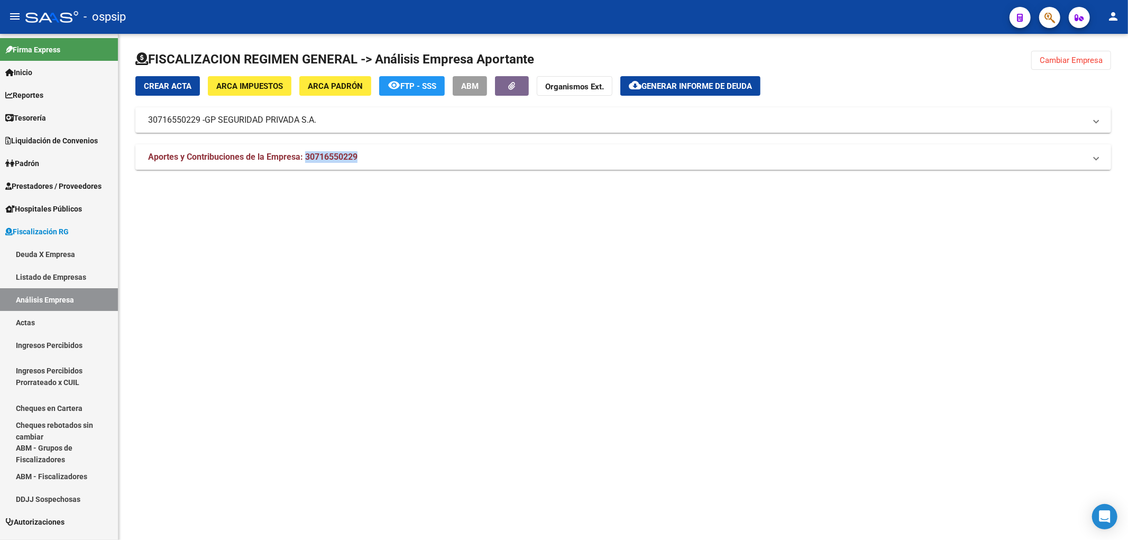
copy span "30716550229"
click at [41, 274] on link "Listado de Empresas" at bounding box center [59, 276] width 118 height 23
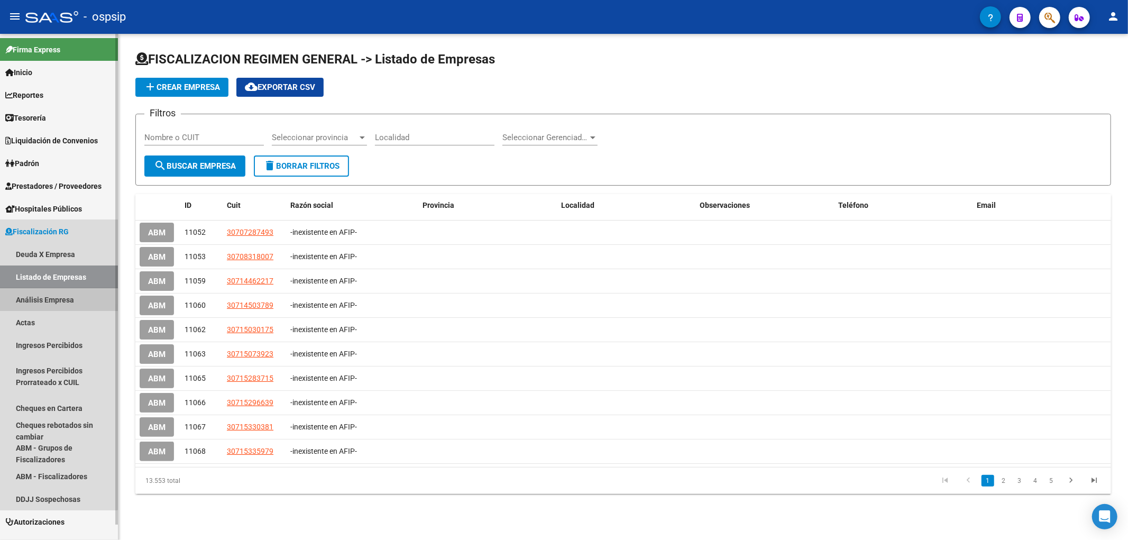
click at [29, 295] on link "Análisis Empresa" at bounding box center [59, 299] width 118 height 23
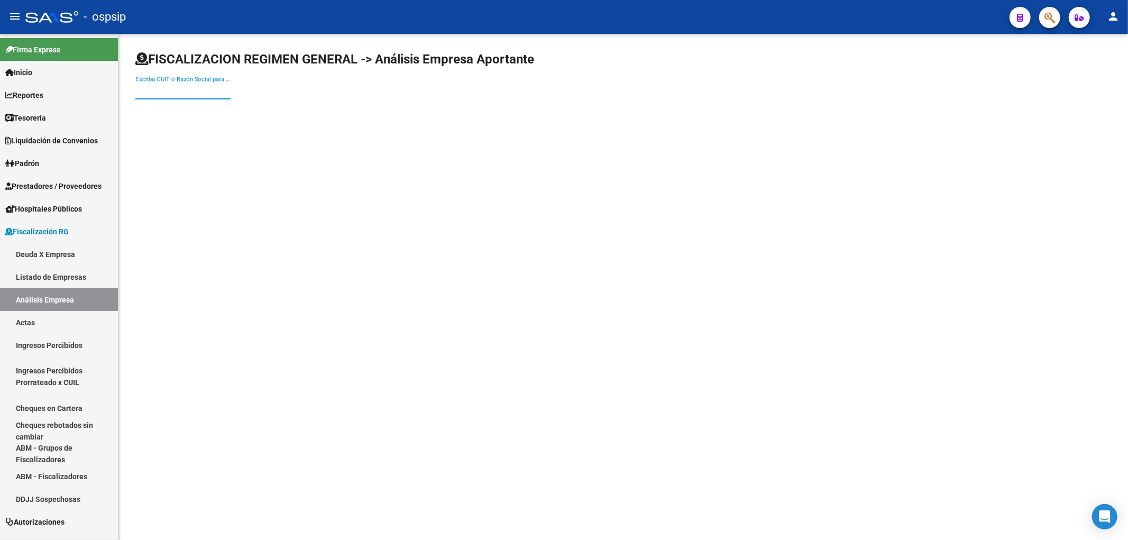
click at [150, 91] on input "Escriba CUIT o Razón Social para buscar" at bounding box center [182, 91] width 95 height 10
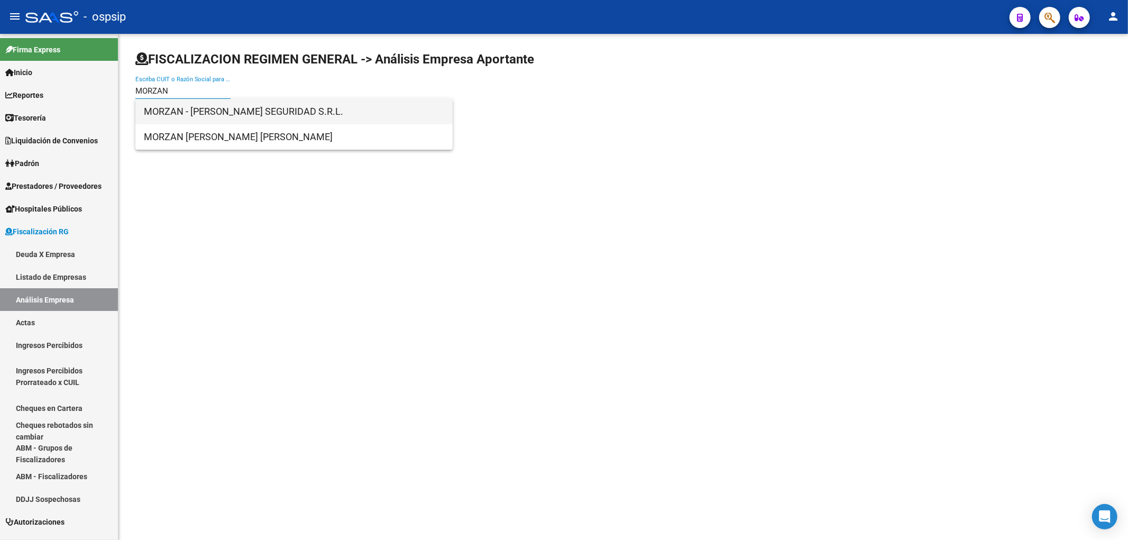
type input "MORZAN"
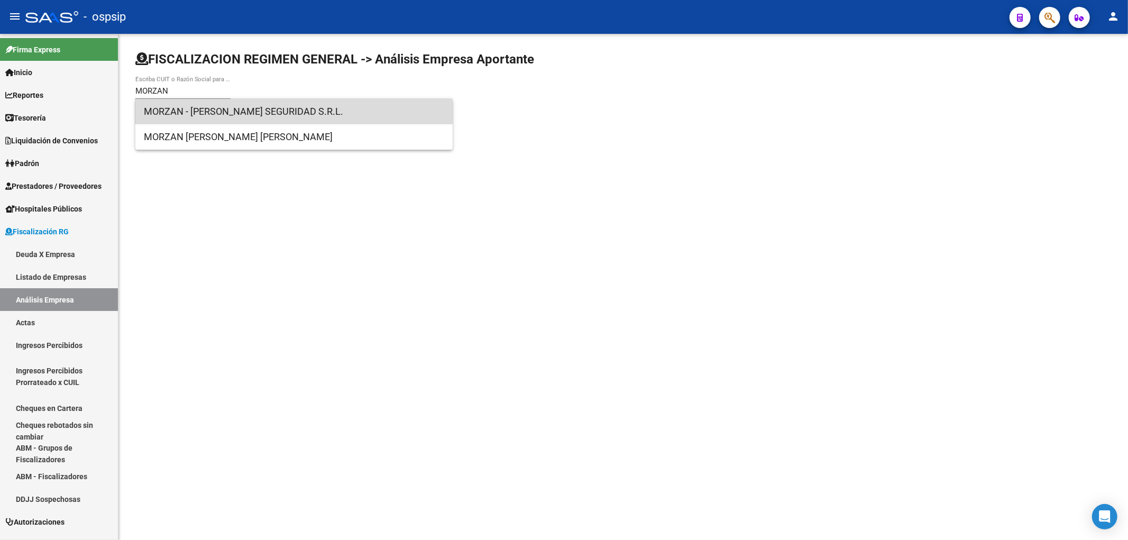
click at [189, 109] on span "MORZAN - [PERSON_NAME] SEGURIDAD S.R.L." at bounding box center [294, 111] width 300 height 25
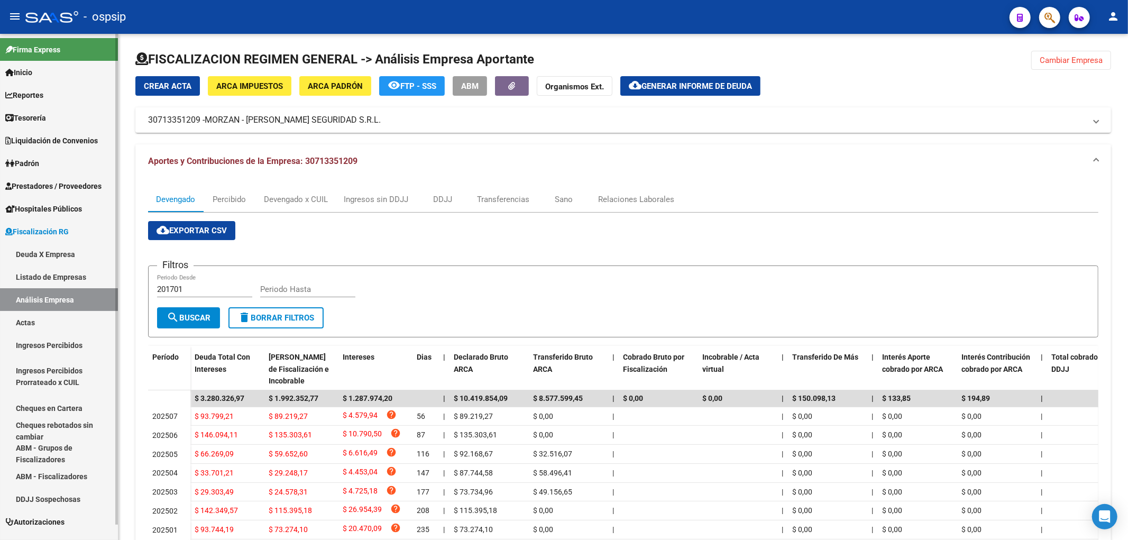
click at [23, 273] on link "Listado de Empresas" at bounding box center [59, 276] width 118 height 23
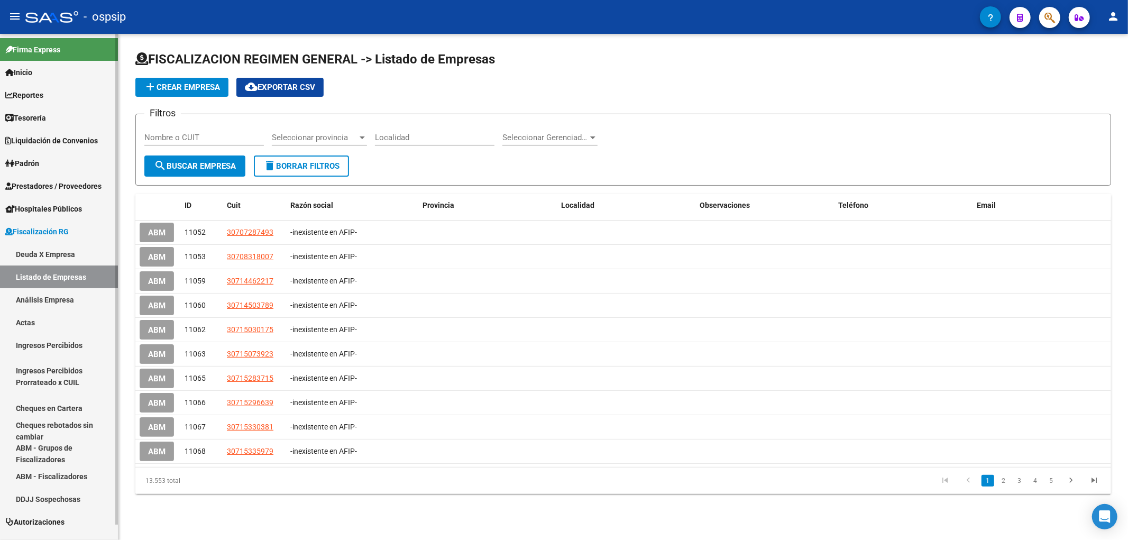
click at [32, 299] on link "Análisis Empresa" at bounding box center [59, 299] width 118 height 23
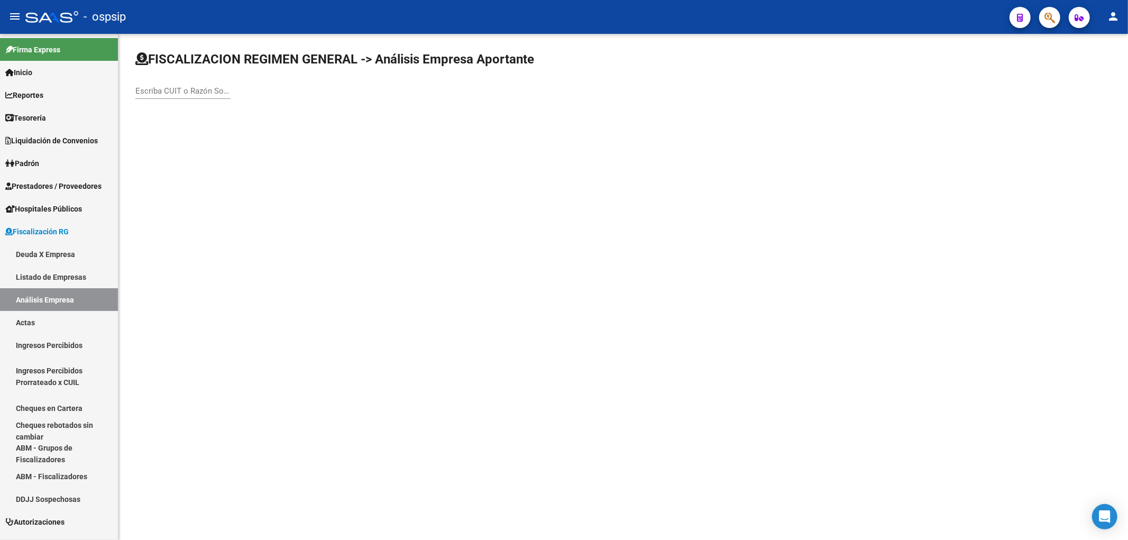
click at [167, 88] on input "Escriba CUIT o Razón Social para buscar" at bounding box center [182, 91] width 95 height 10
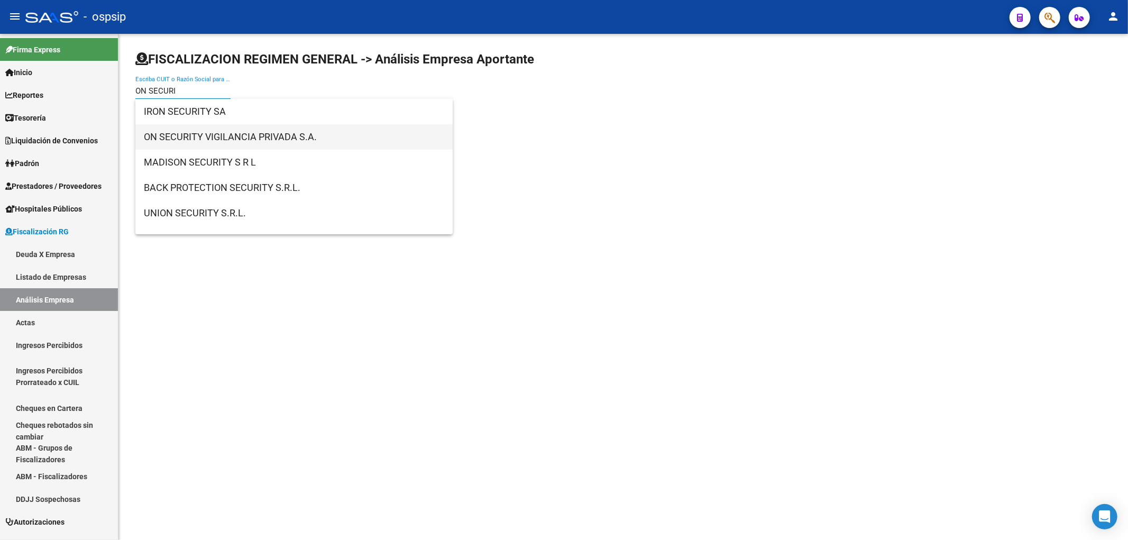
type input "ON SECURI"
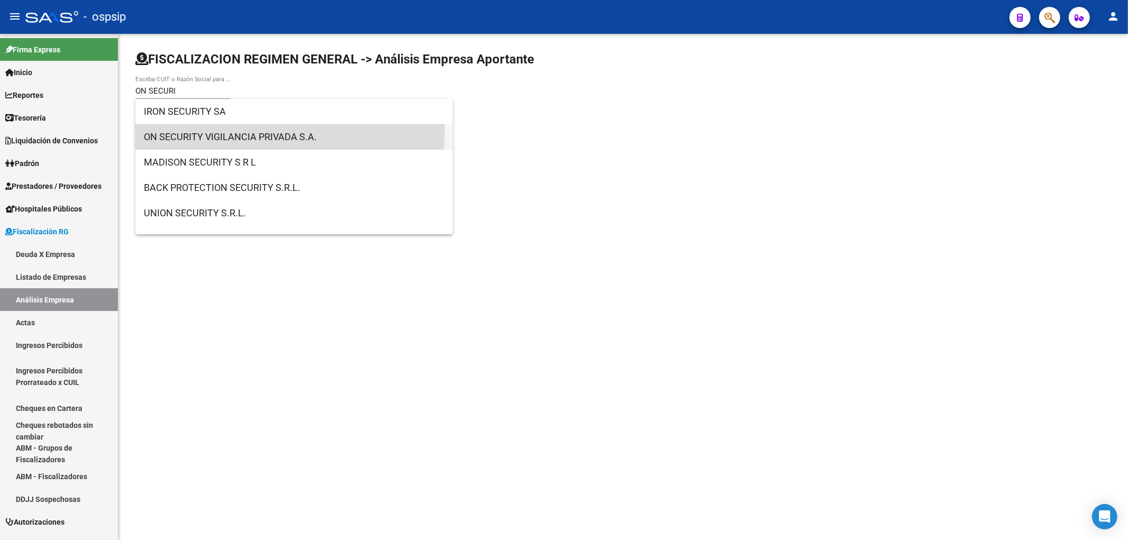
click at [206, 131] on span "ON SECURITY VIGILANCIA PRIVADA S.A." at bounding box center [294, 136] width 300 height 25
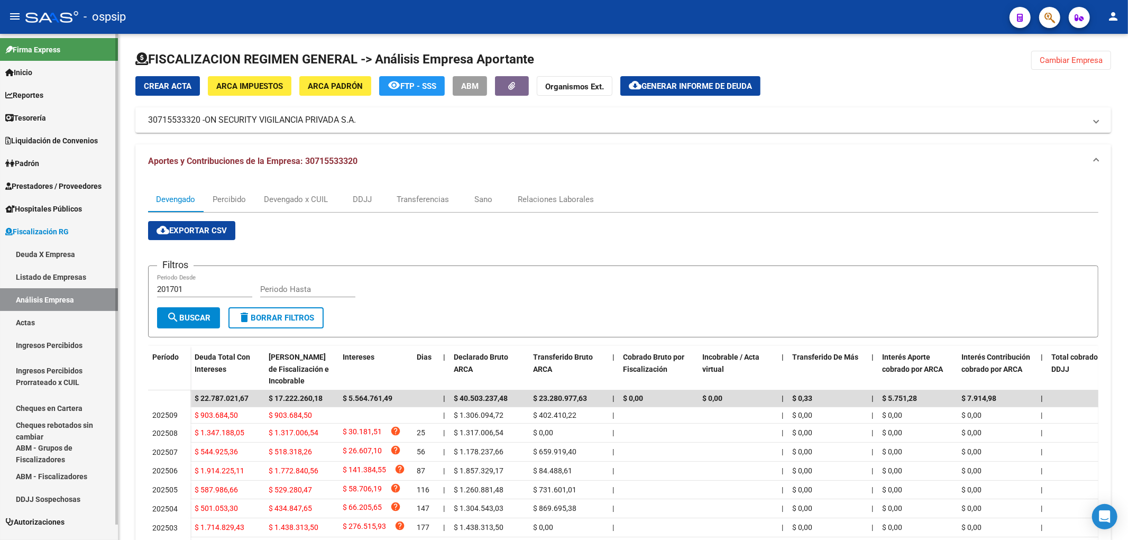
click at [27, 324] on link "Actas" at bounding box center [59, 322] width 118 height 23
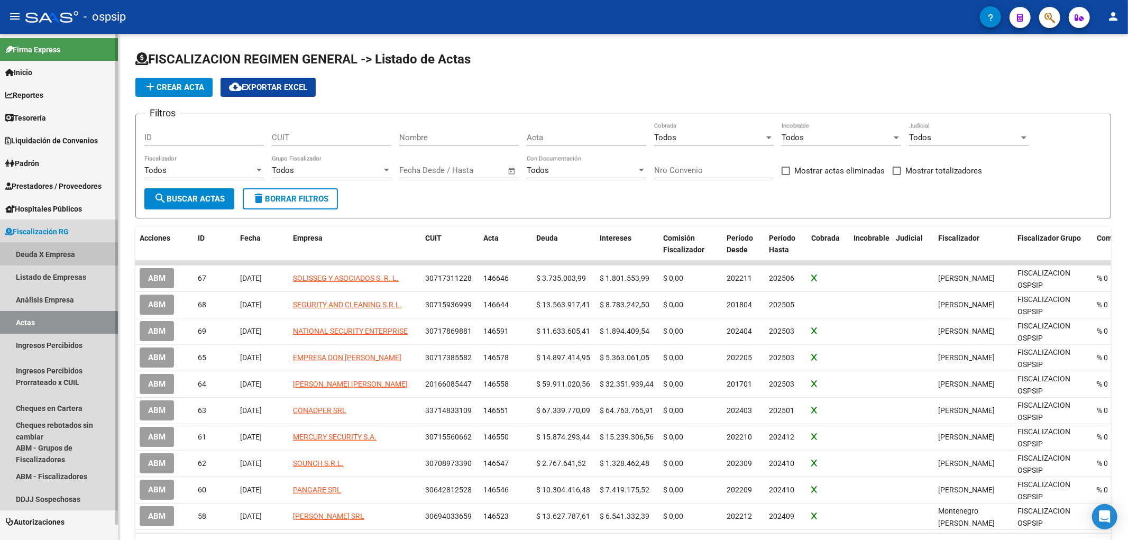
click at [25, 256] on link "Deuda X Empresa" at bounding box center [59, 254] width 118 height 23
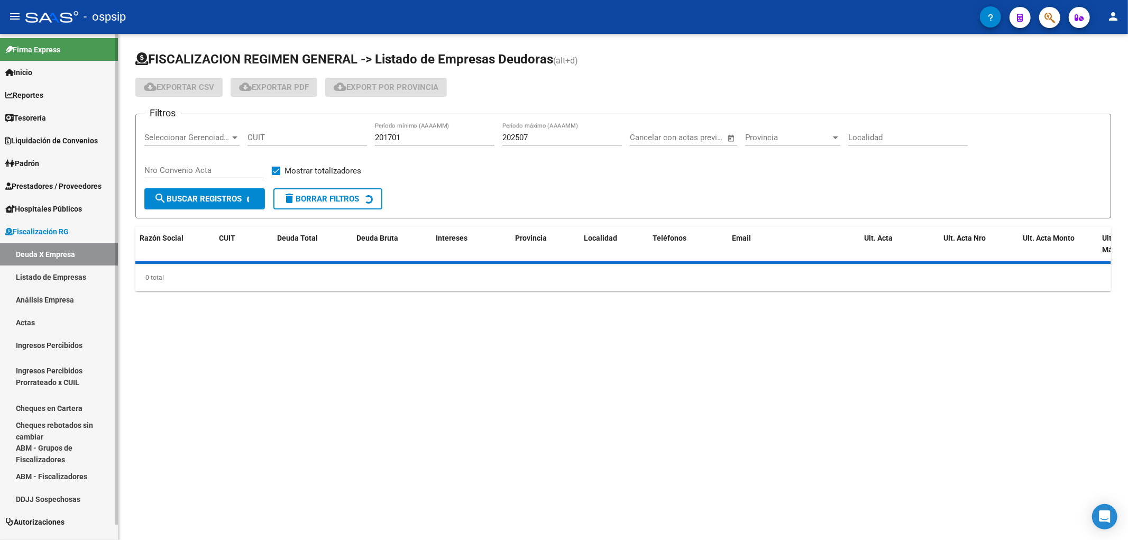
click at [25, 294] on link "Análisis Empresa" at bounding box center [59, 299] width 118 height 23
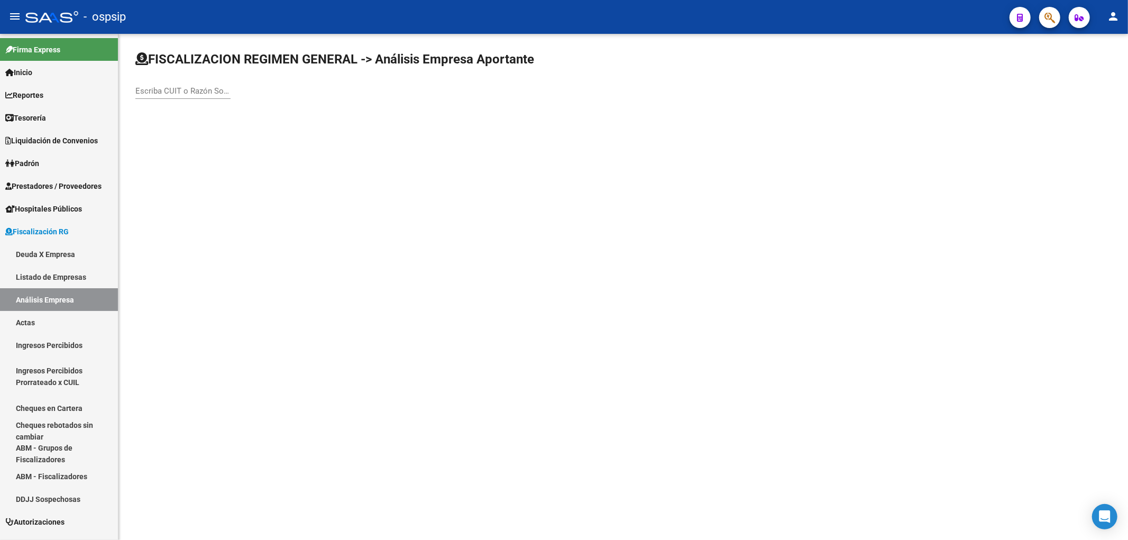
click at [161, 90] on input "Escriba CUIT o Razón Social para buscar" at bounding box center [182, 91] width 95 height 10
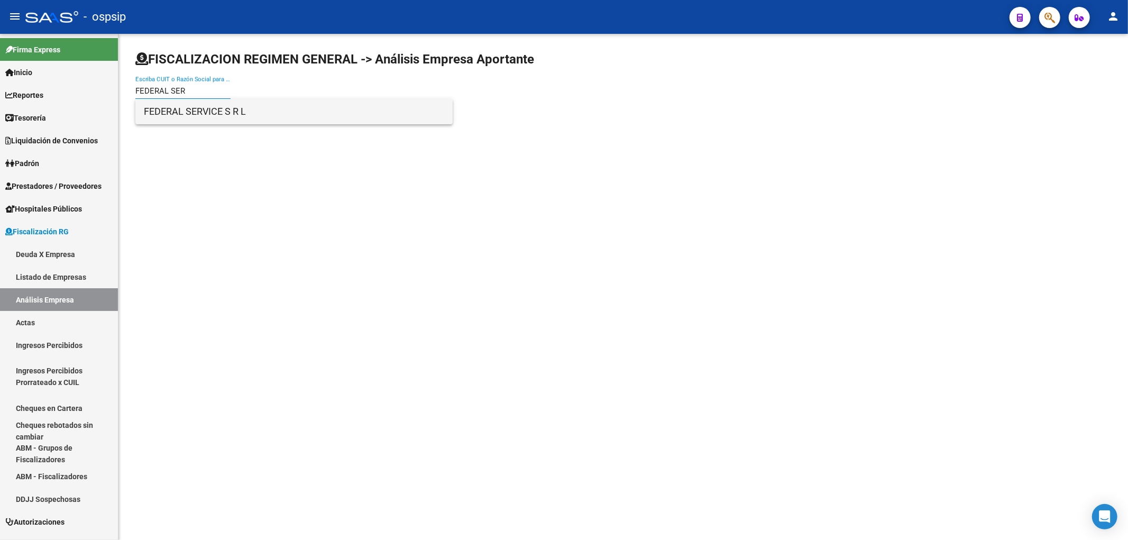
type input "FEDERAL SER"
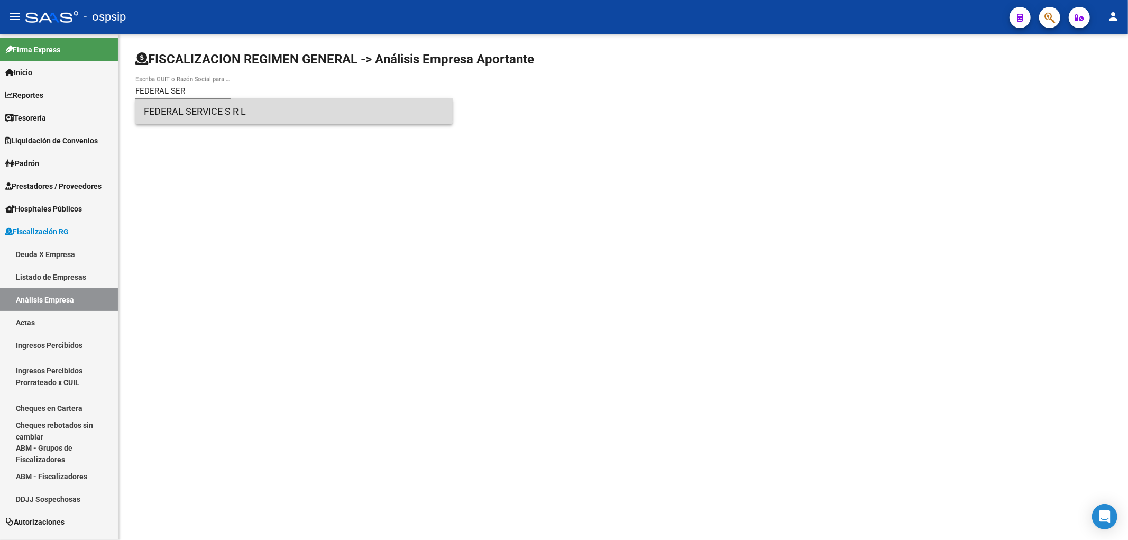
click at [195, 109] on span "FEDERAL SERVICE S R L" at bounding box center [294, 111] width 300 height 25
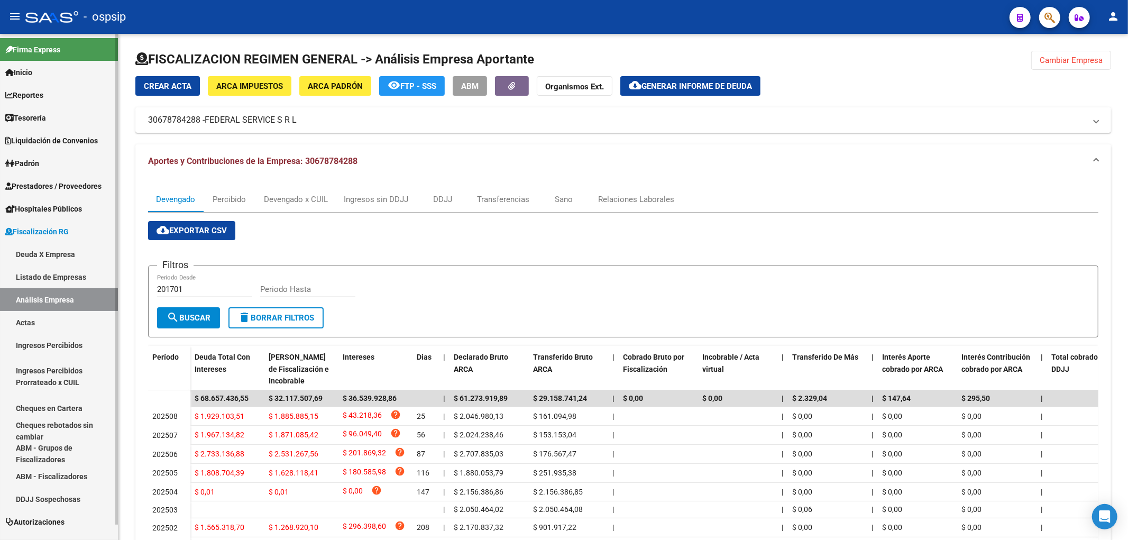
click at [24, 254] on link "Deuda X Empresa" at bounding box center [59, 254] width 118 height 23
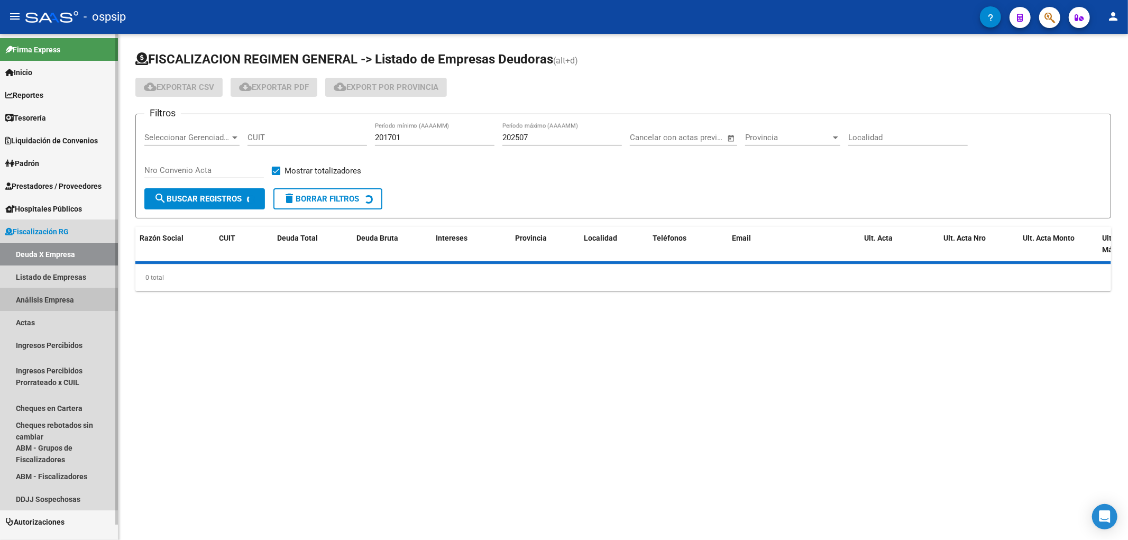
click at [16, 297] on link "Análisis Empresa" at bounding box center [59, 299] width 118 height 23
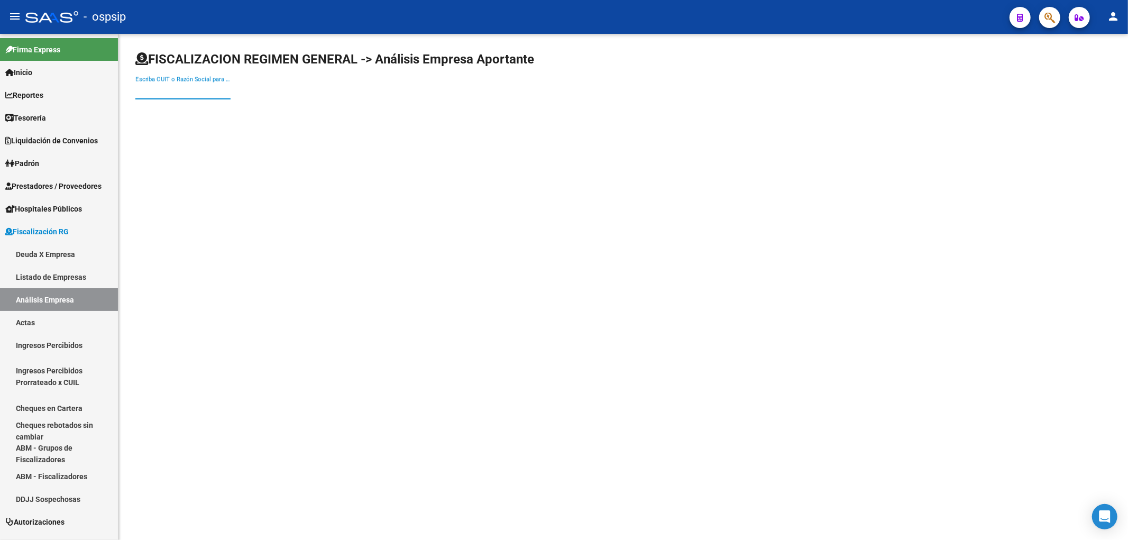
click at [151, 91] on input "Escriba CUIT o Razón Social para buscar" at bounding box center [182, 91] width 95 height 10
type input "SEGURIDAD NETO"
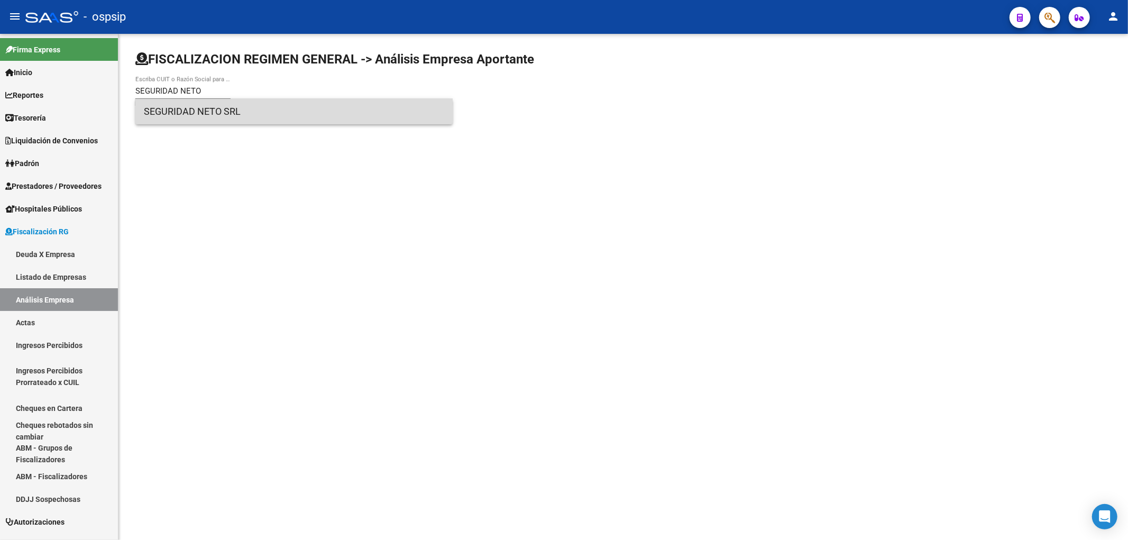
click at [177, 113] on span "SEGURIDAD NETO SRL" at bounding box center [294, 111] width 300 height 25
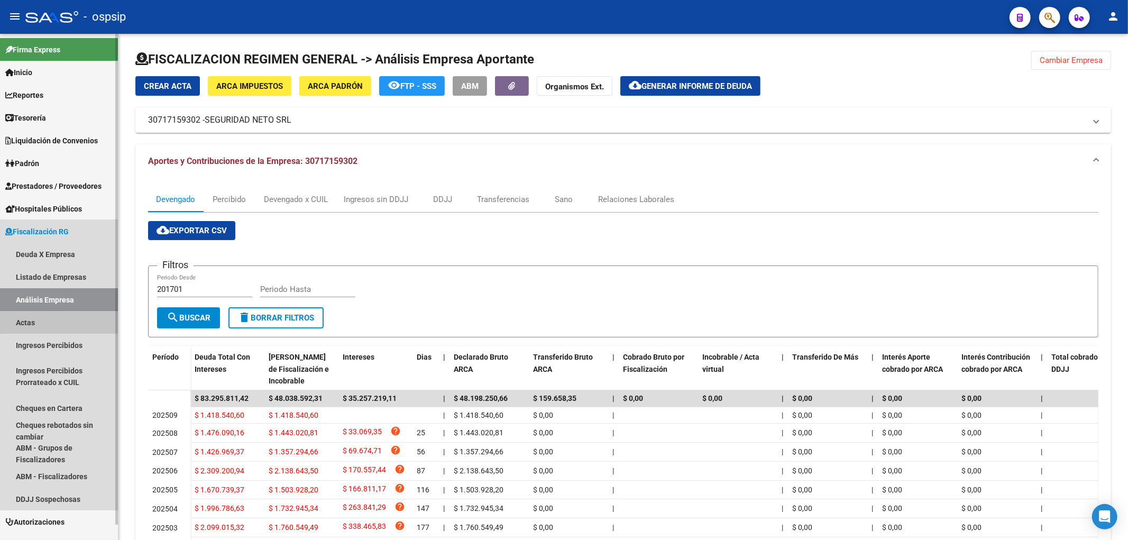
drag, startPoint x: 19, startPoint y: 317, endPoint x: 19, endPoint y: 305, distance: 12.7
click at [19, 318] on link "Actas" at bounding box center [59, 322] width 118 height 23
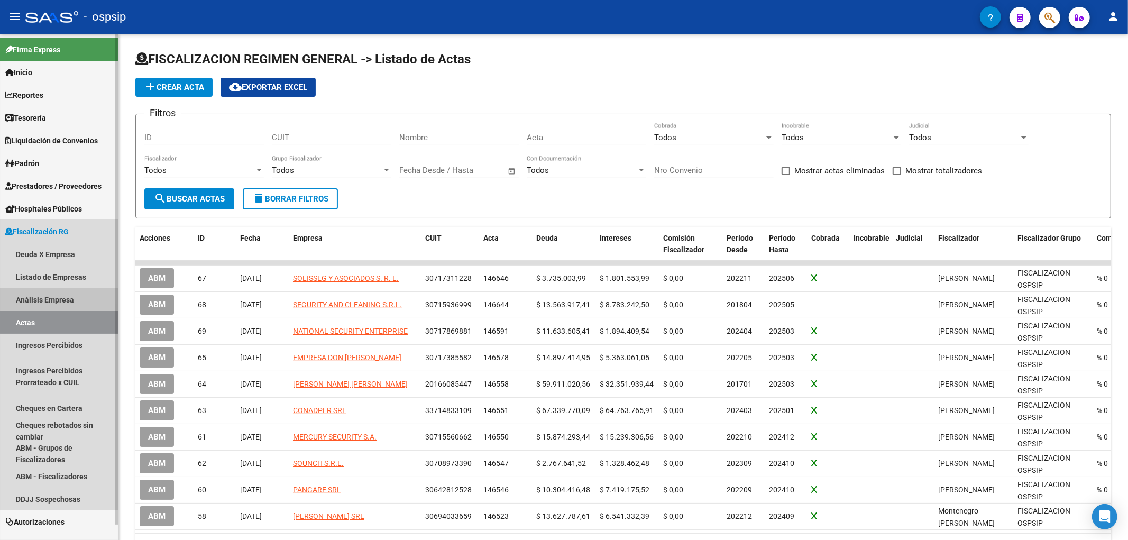
click at [20, 301] on link "Análisis Empresa" at bounding box center [59, 299] width 118 height 23
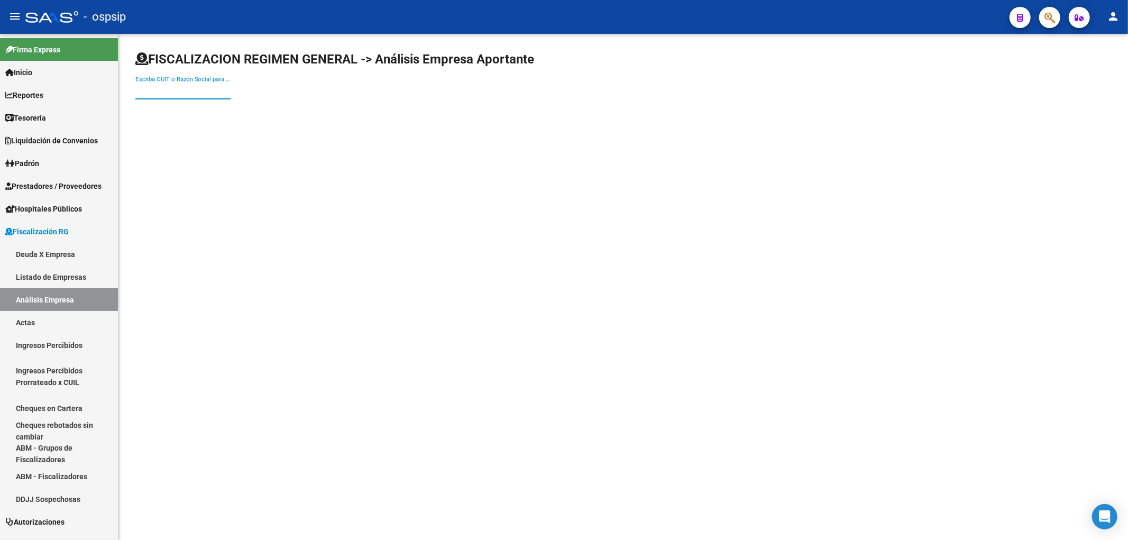
click at [146, 90] on input "Escriba CUIT o Razón Social para buscar" at bounding box center [182, 91] width 95 height 10
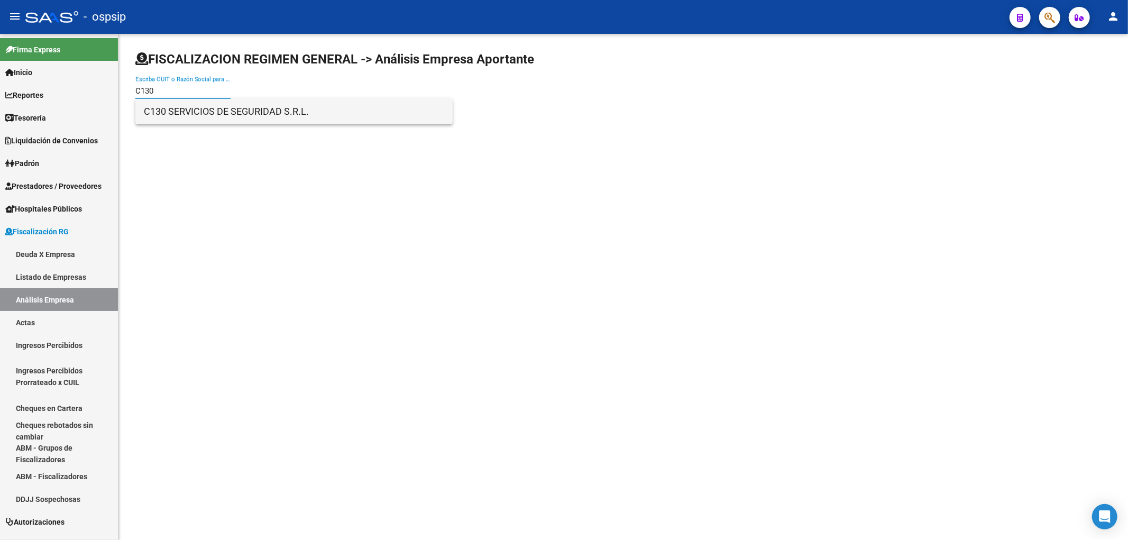
type input "C130"
click at [189, 110] on span "C130 SERVICIOS DE SEGURIDAD S.R.L." at bounding box center [294, 111] width 300 height 25
